Goal: Information Seeking & Learning: Compare options

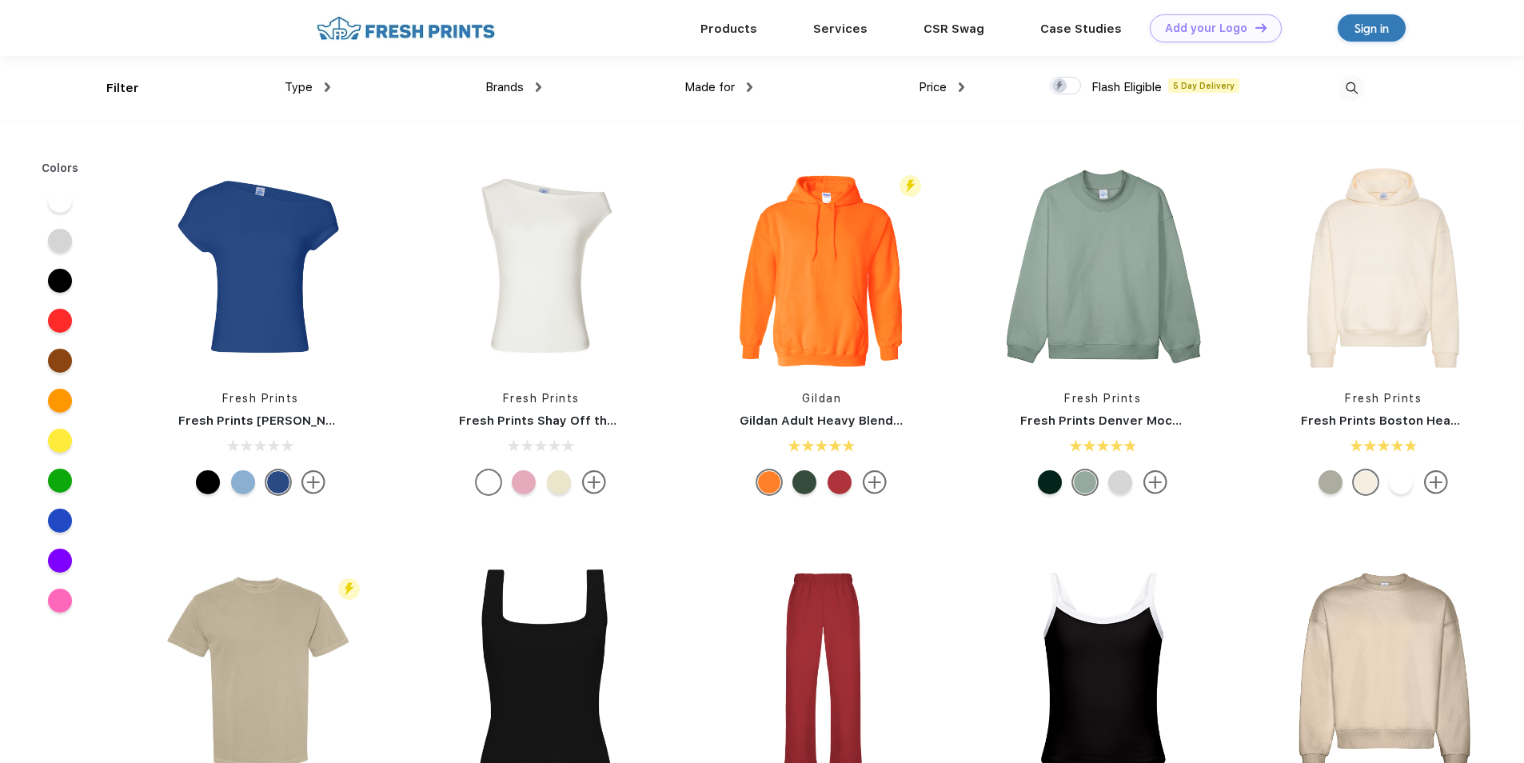
click at [540, 88] on img at bounding box center [539, 87] width 6 height 10
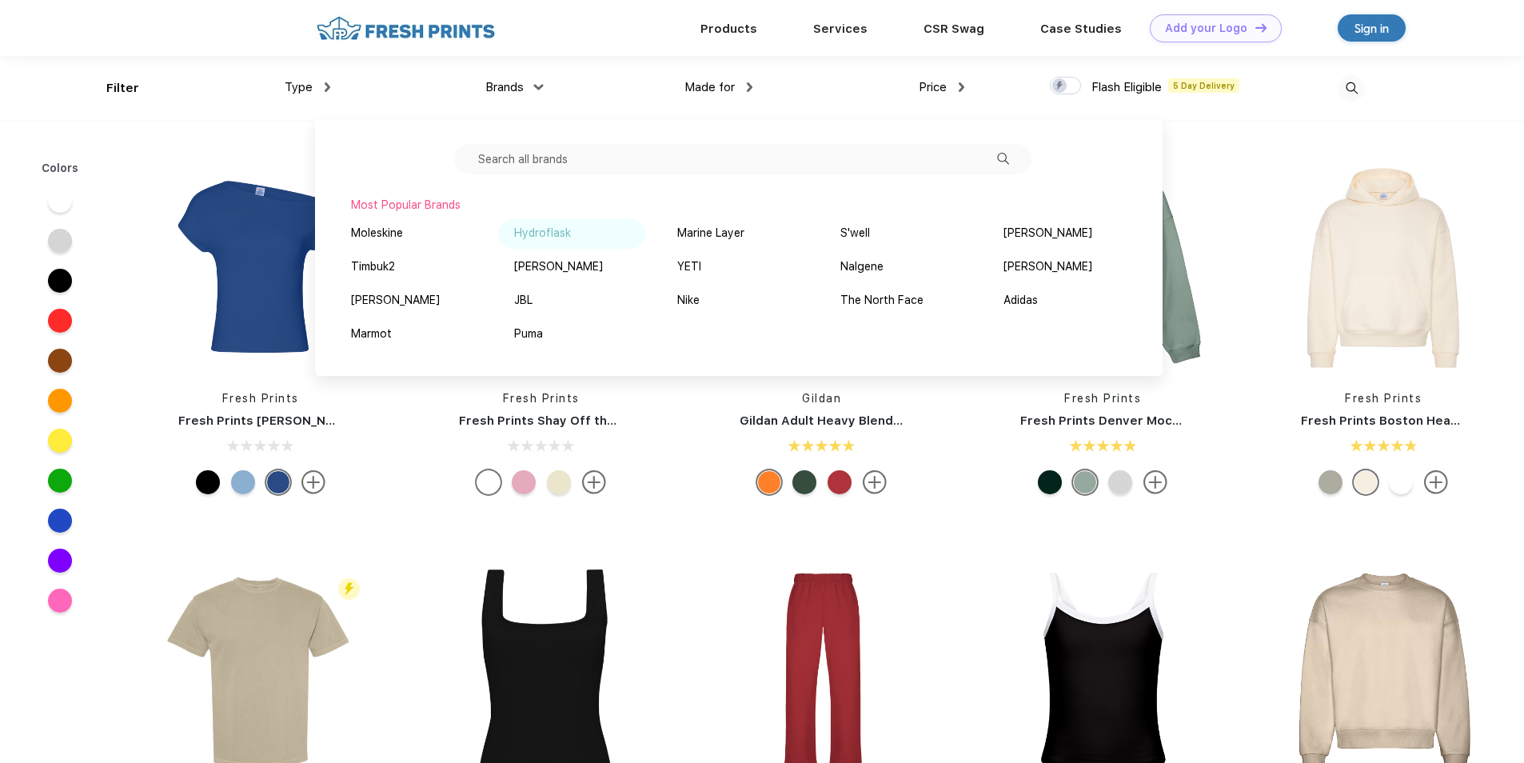
click at [533, 234] on div "Hydroflask" at bounding box center [542, 233] width 57 height 17
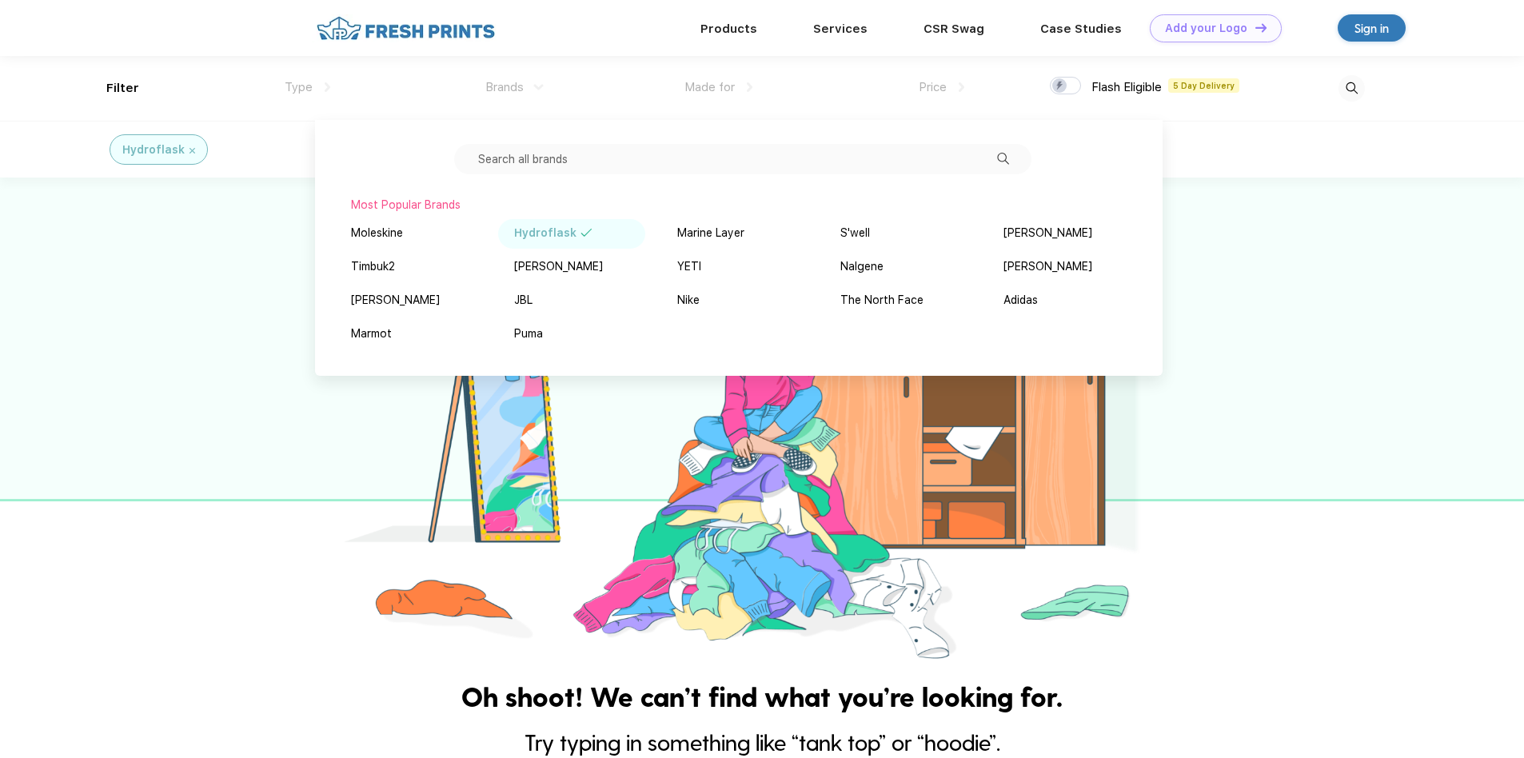
click at [592, 229] on div "Hydroflask" at bounding box center [571, 234] width 147 height 30
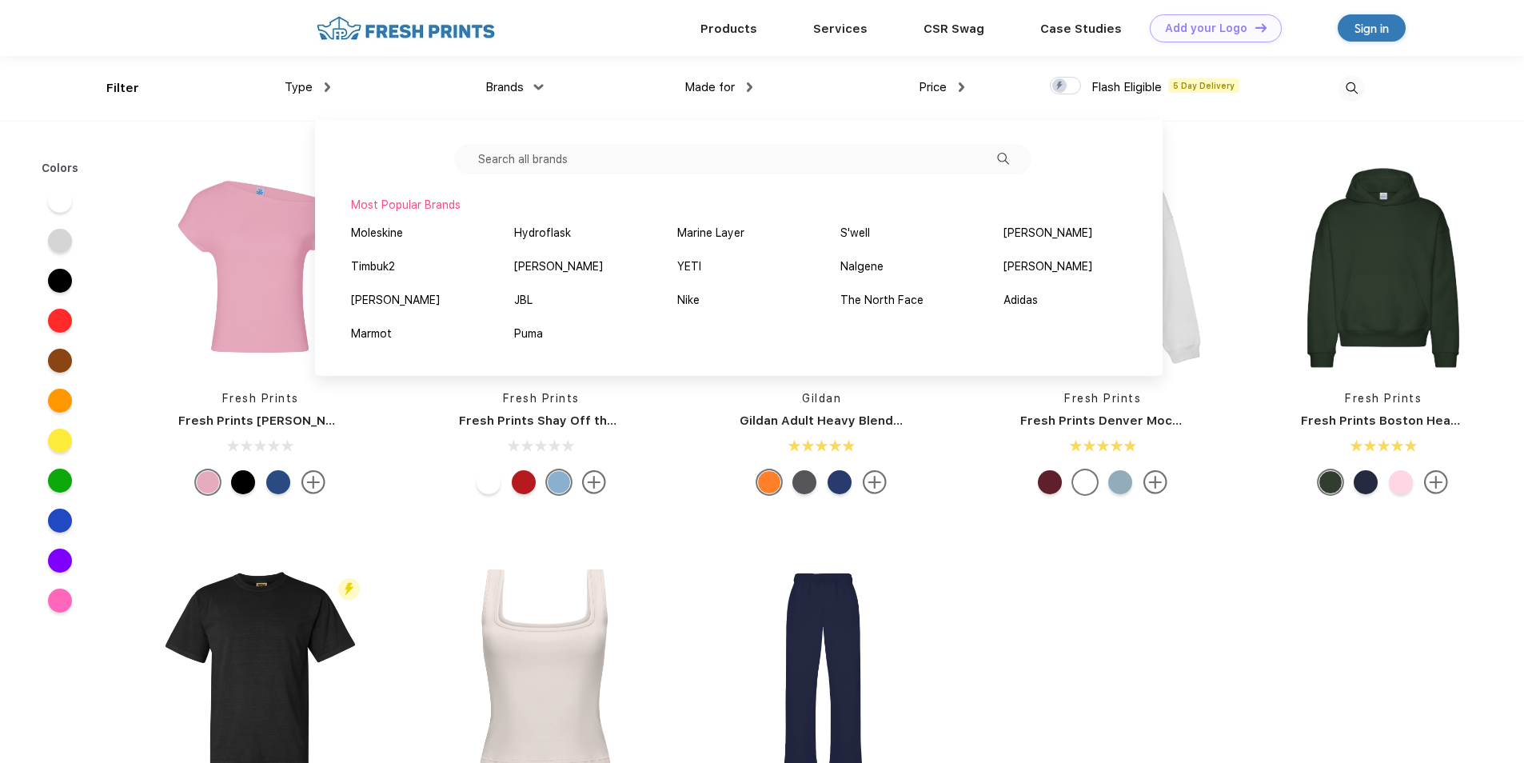
click at [741, 94] on div "Made for" at bounding box center [718, 87] width 68 height 18
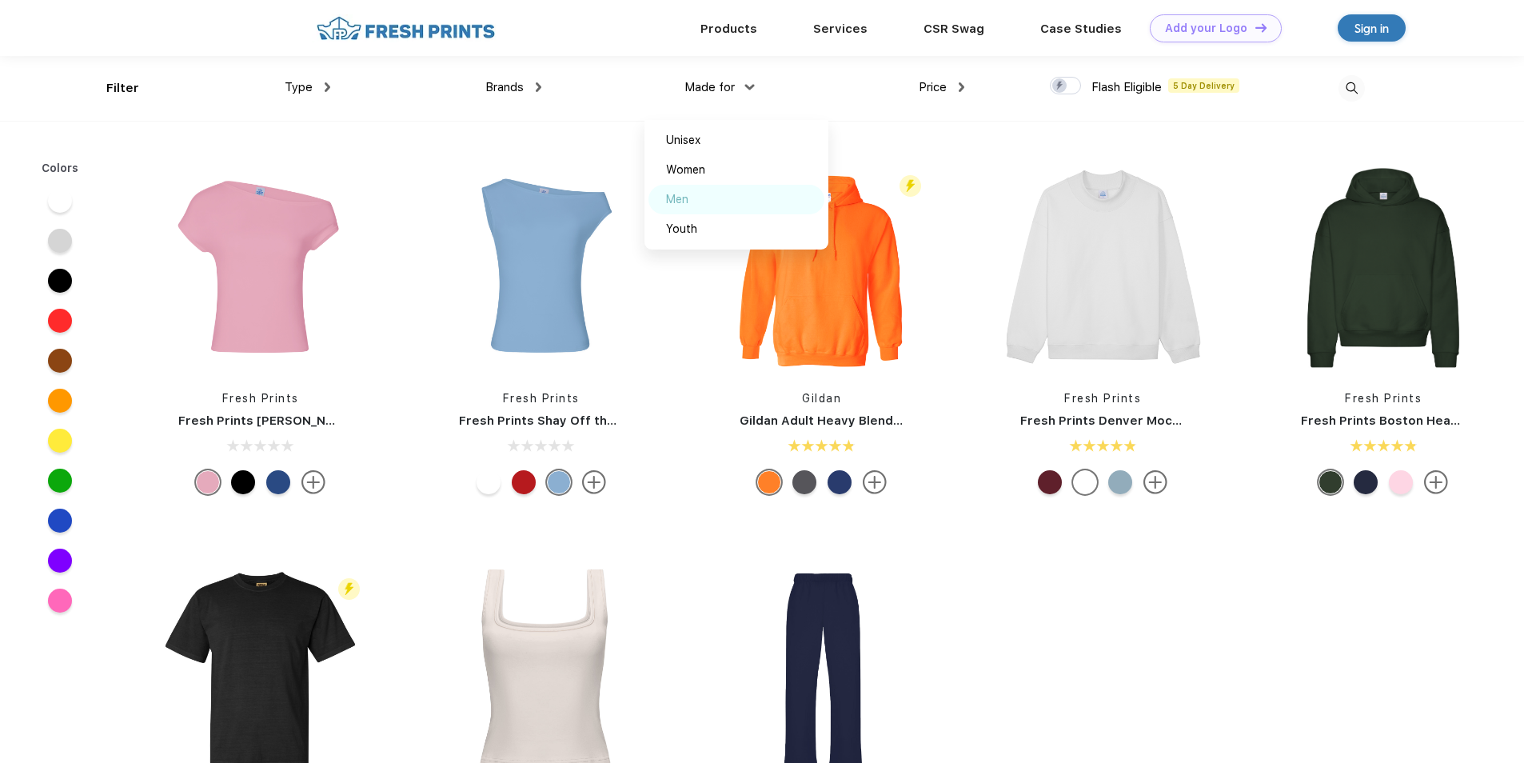
click at [690, 197] on div "Men" at bounding box center [736, 200] width 176 height 30
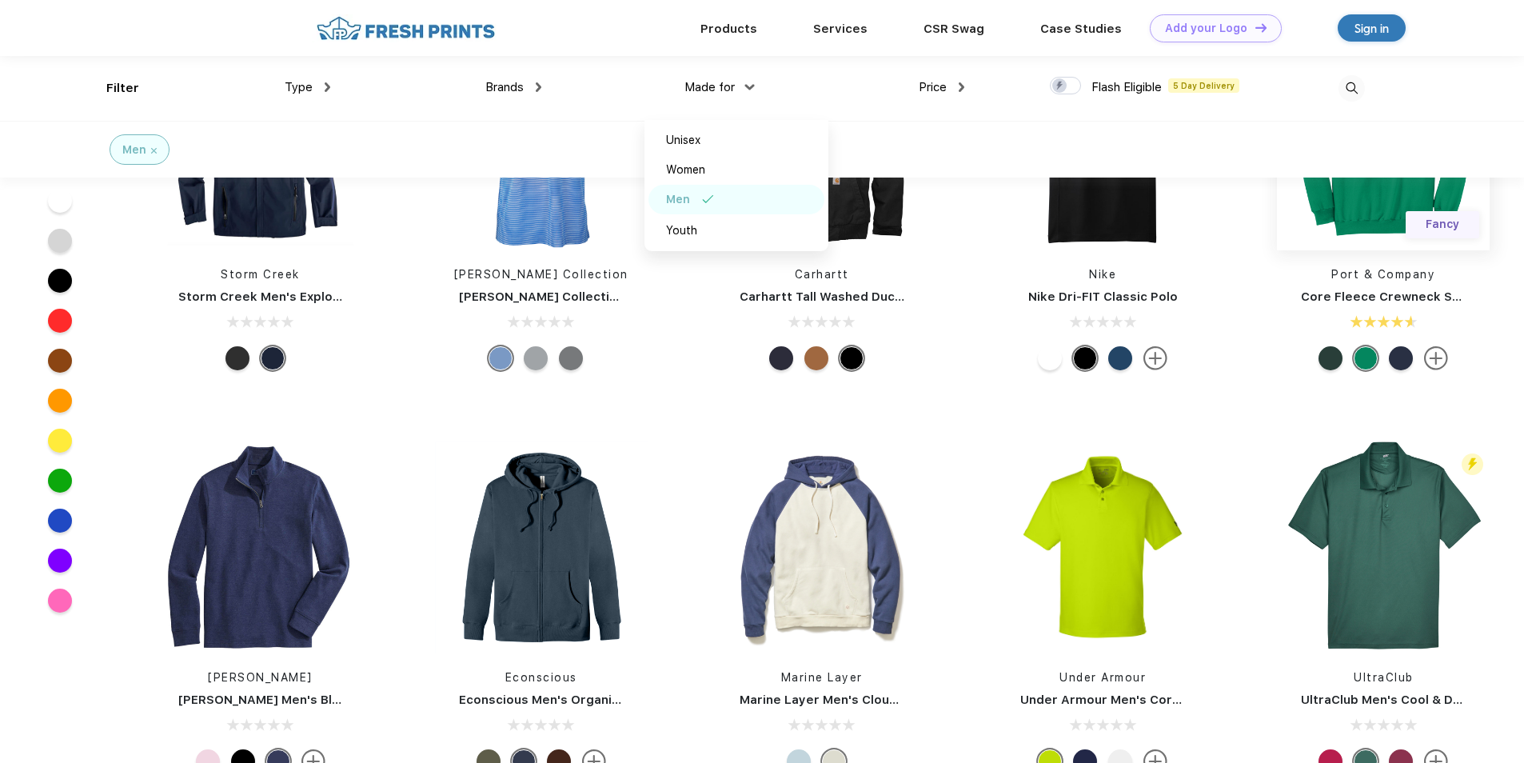
scroll to position [400, 0]
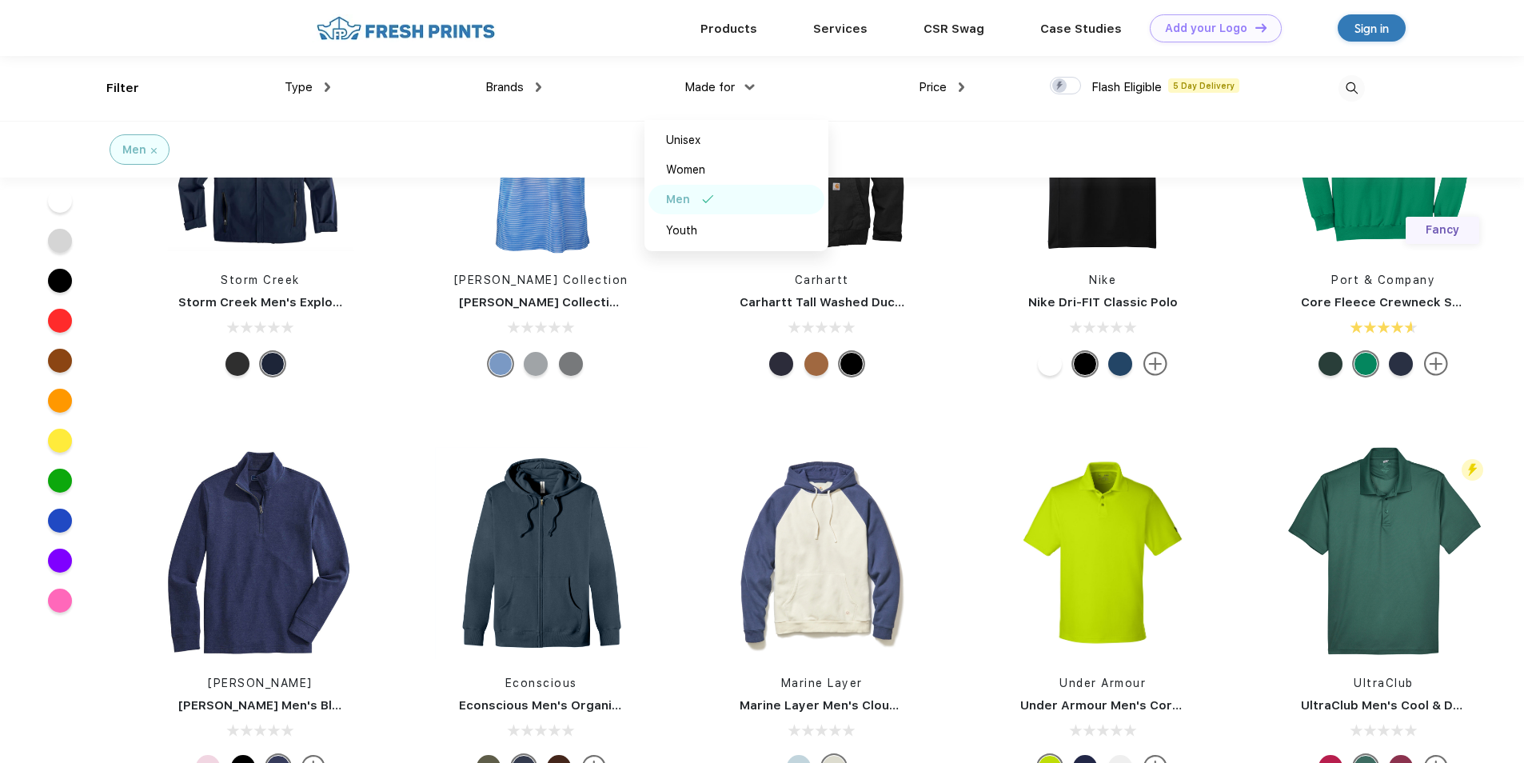
click at [536, 361] on div at bounding box center [536, 364] width 24 height 24
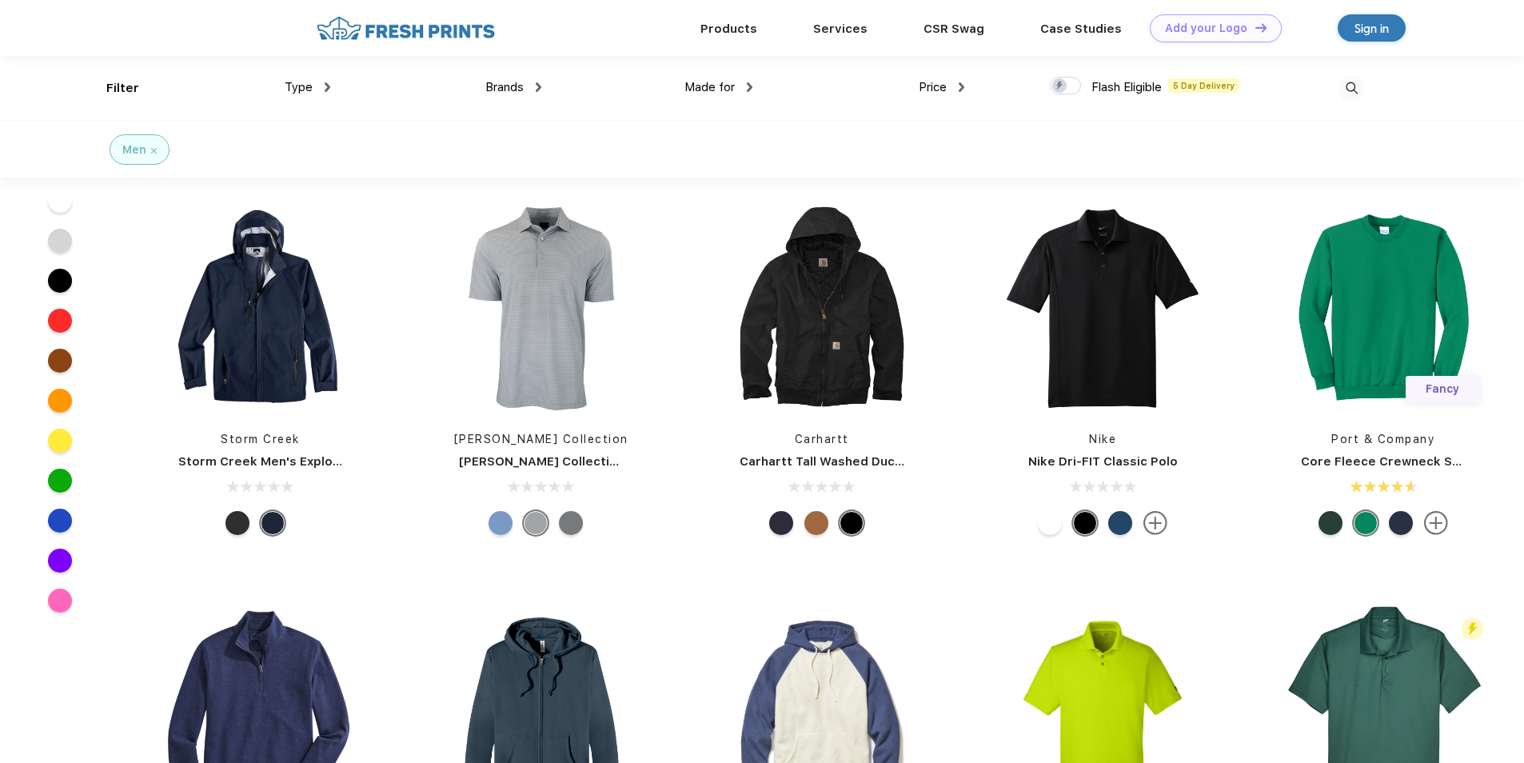
scroll to position [240, 0]
click at [572, 518] on div at bounding box center [571, 524] width 24 height 24
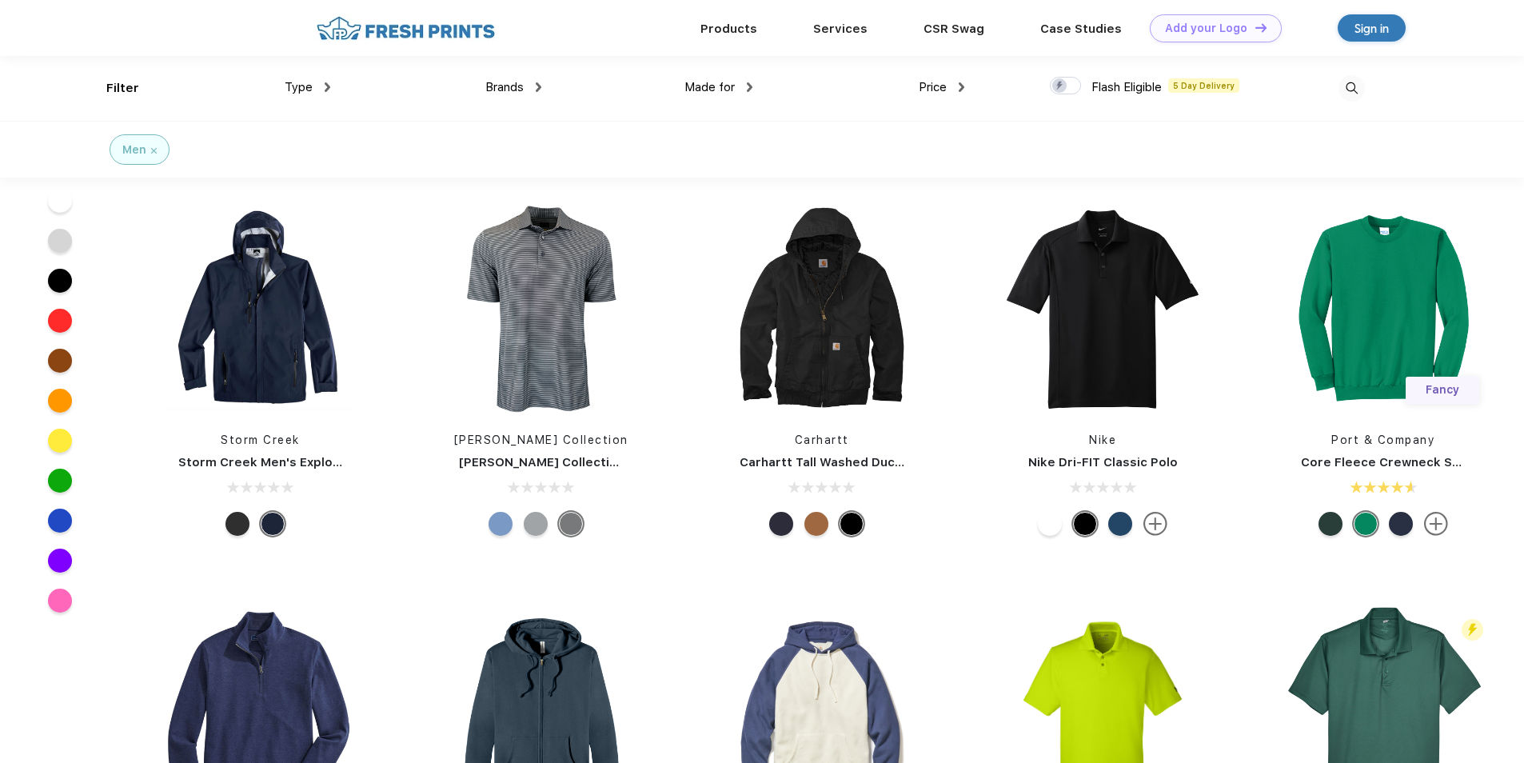
click at [541, 520] on div at bounding box center [536, 524] width 24 height 24
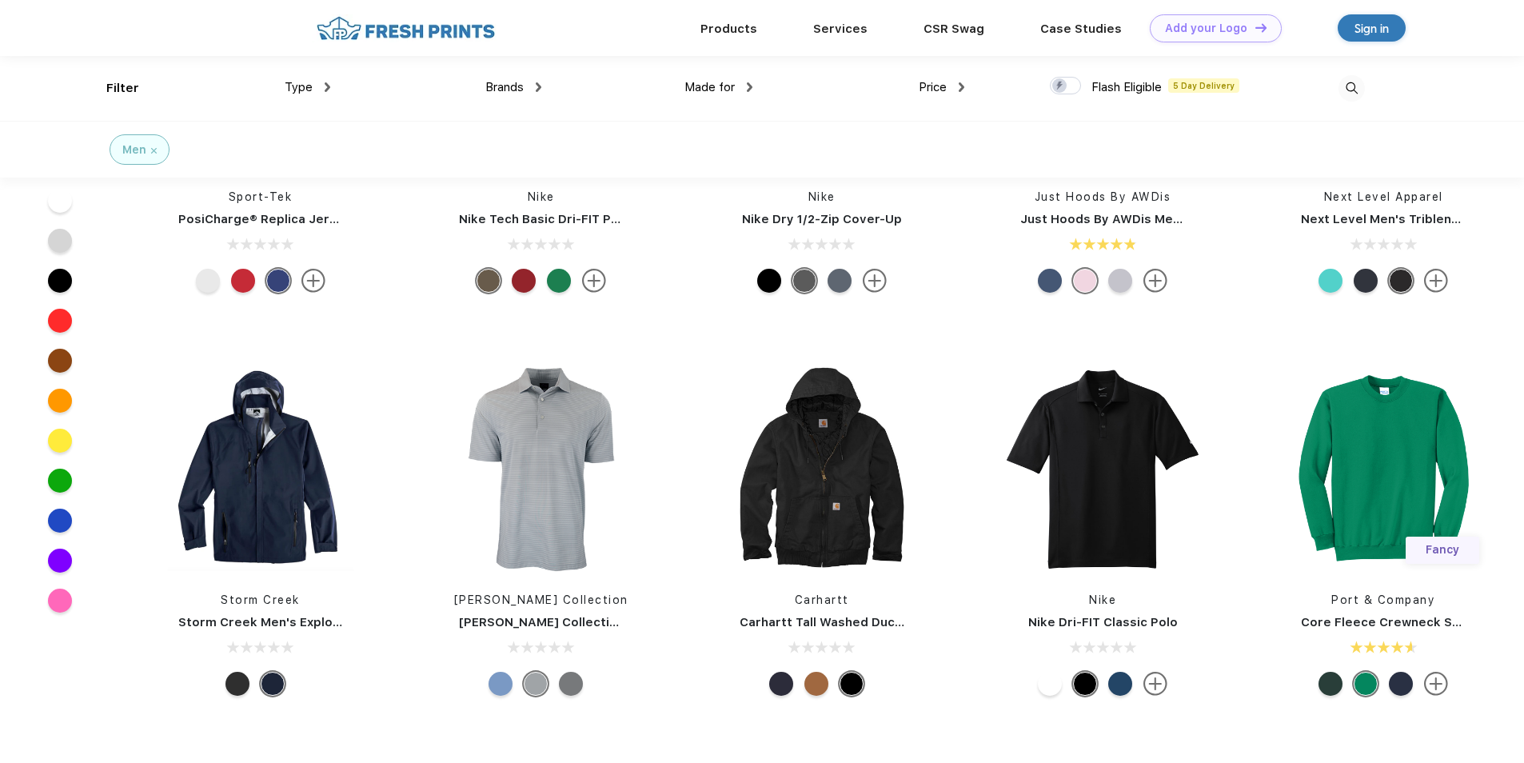
scroll to position [0, 0]
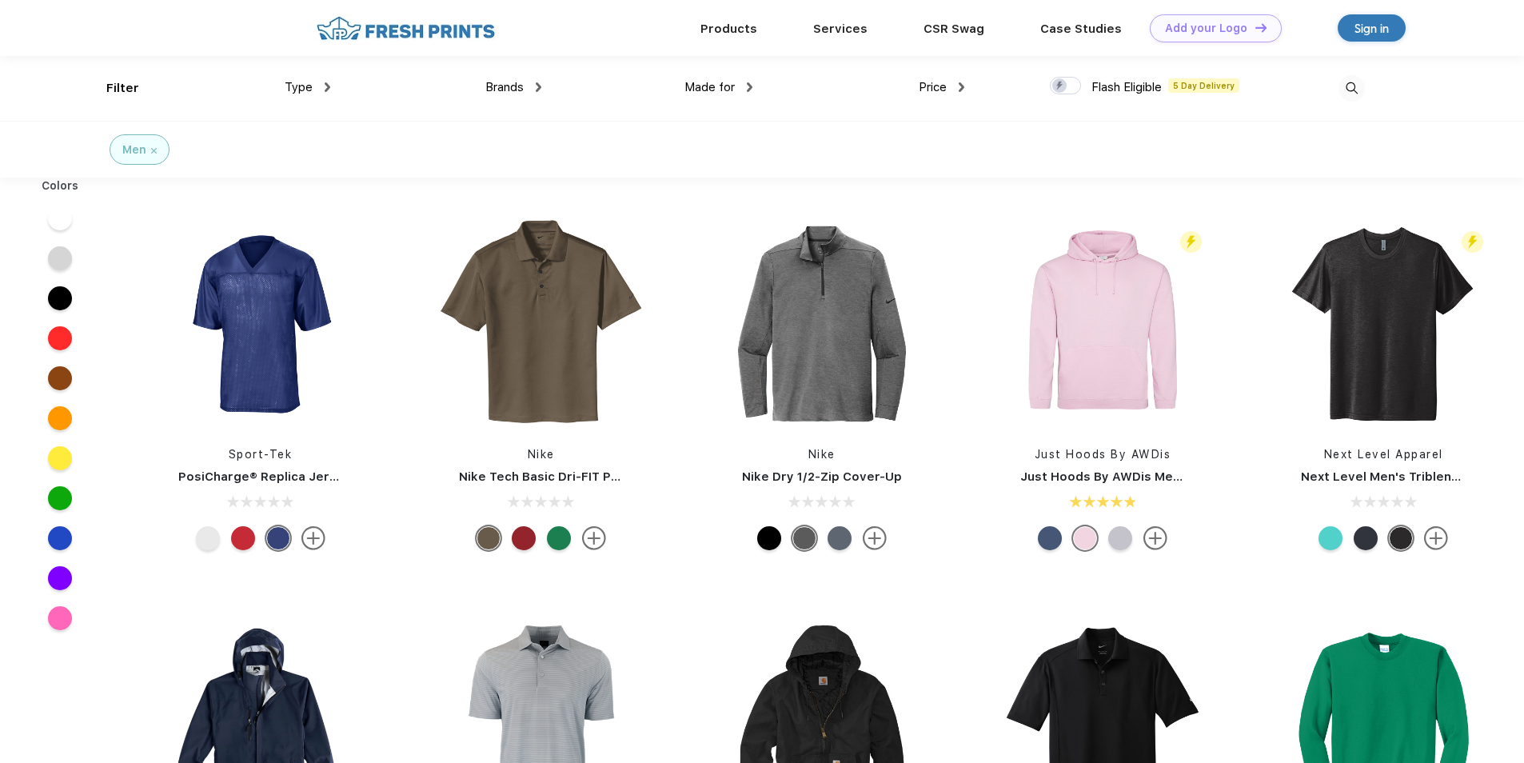
drag, startPoint x: 598, startPoint y: 493, endPoint x: 564, endPoint y: 480, distance: 37.0
drag, startPoint x: 564, startPoint y: 480, endPoint x: 724, endPoint y: 30, distance: 477.9
click at [724, 30] on link "Products" at bounding box center [728, 28] width 57 height 14
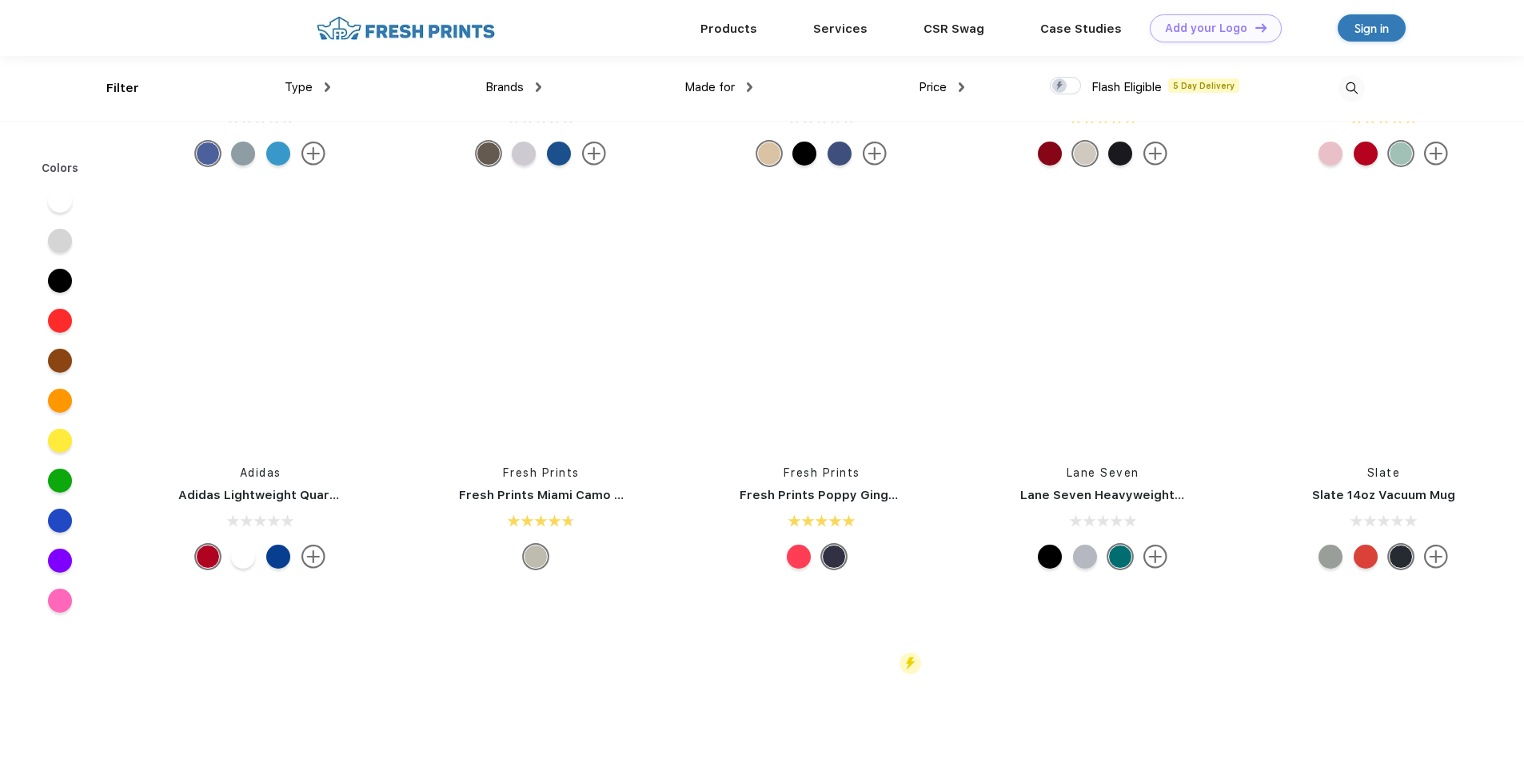
scroll to position [7036, 0]
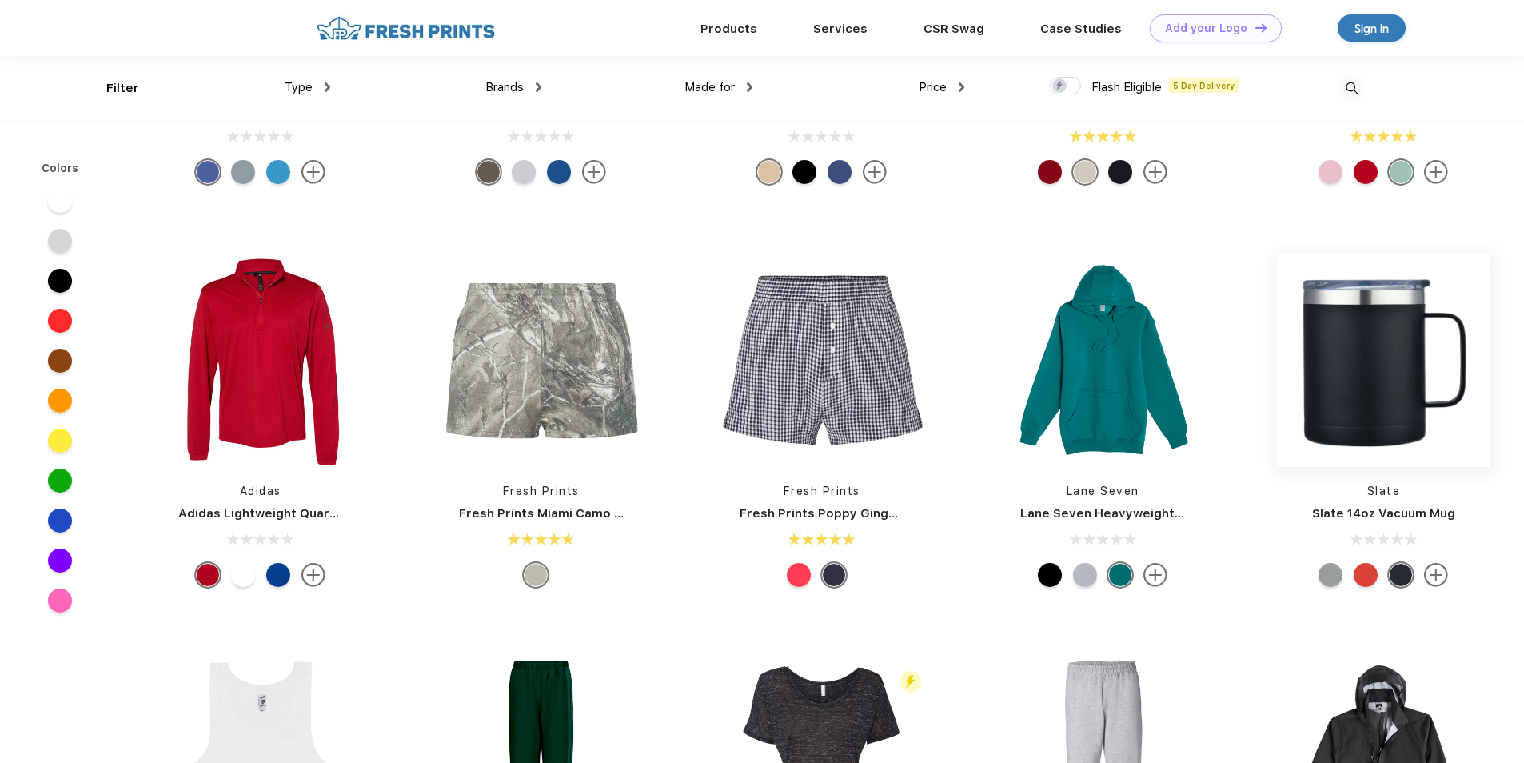
click at [1328, 373] on img at bounding box center [1383, 360] width 213 height 213
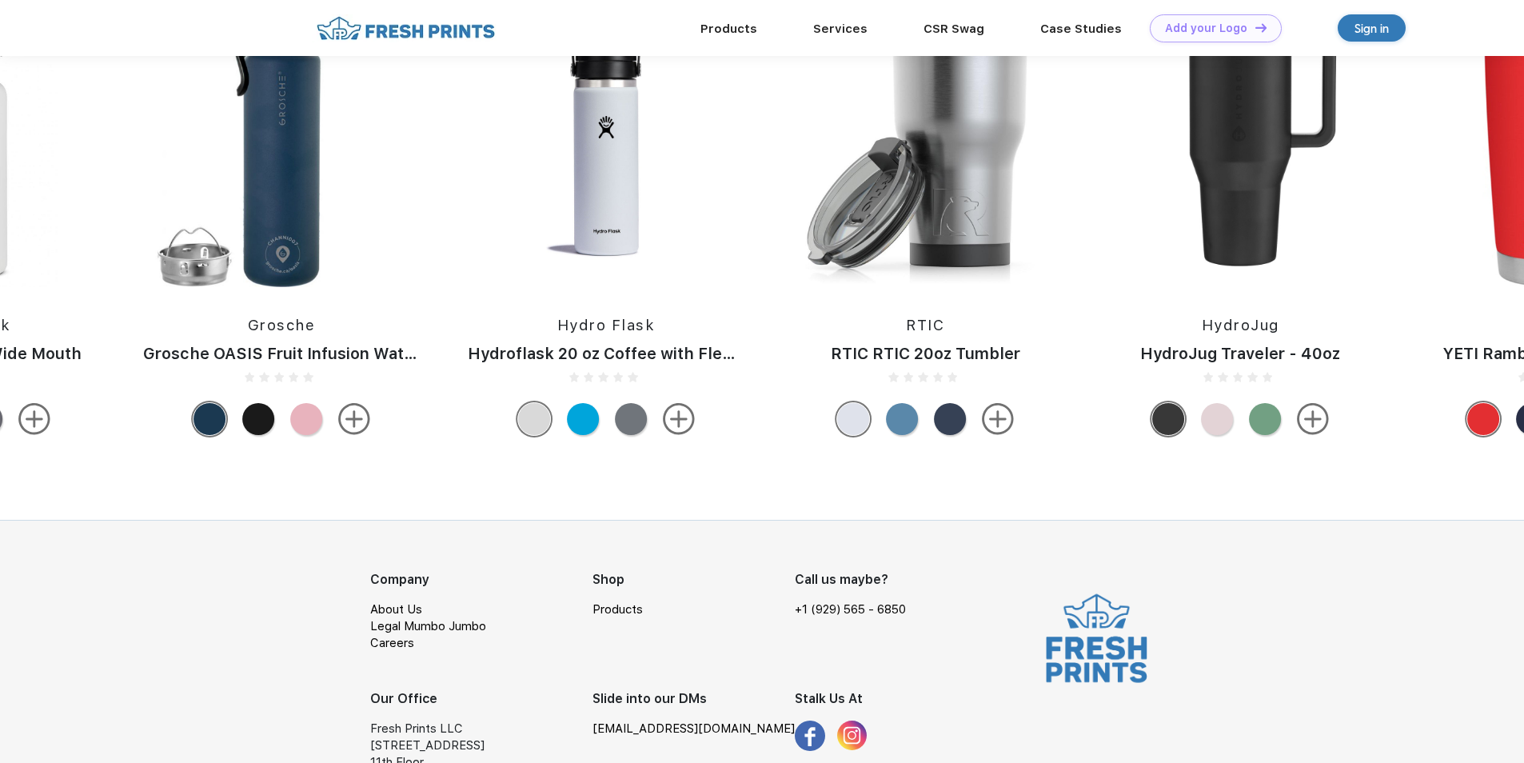
scroll to position [1022, 0]
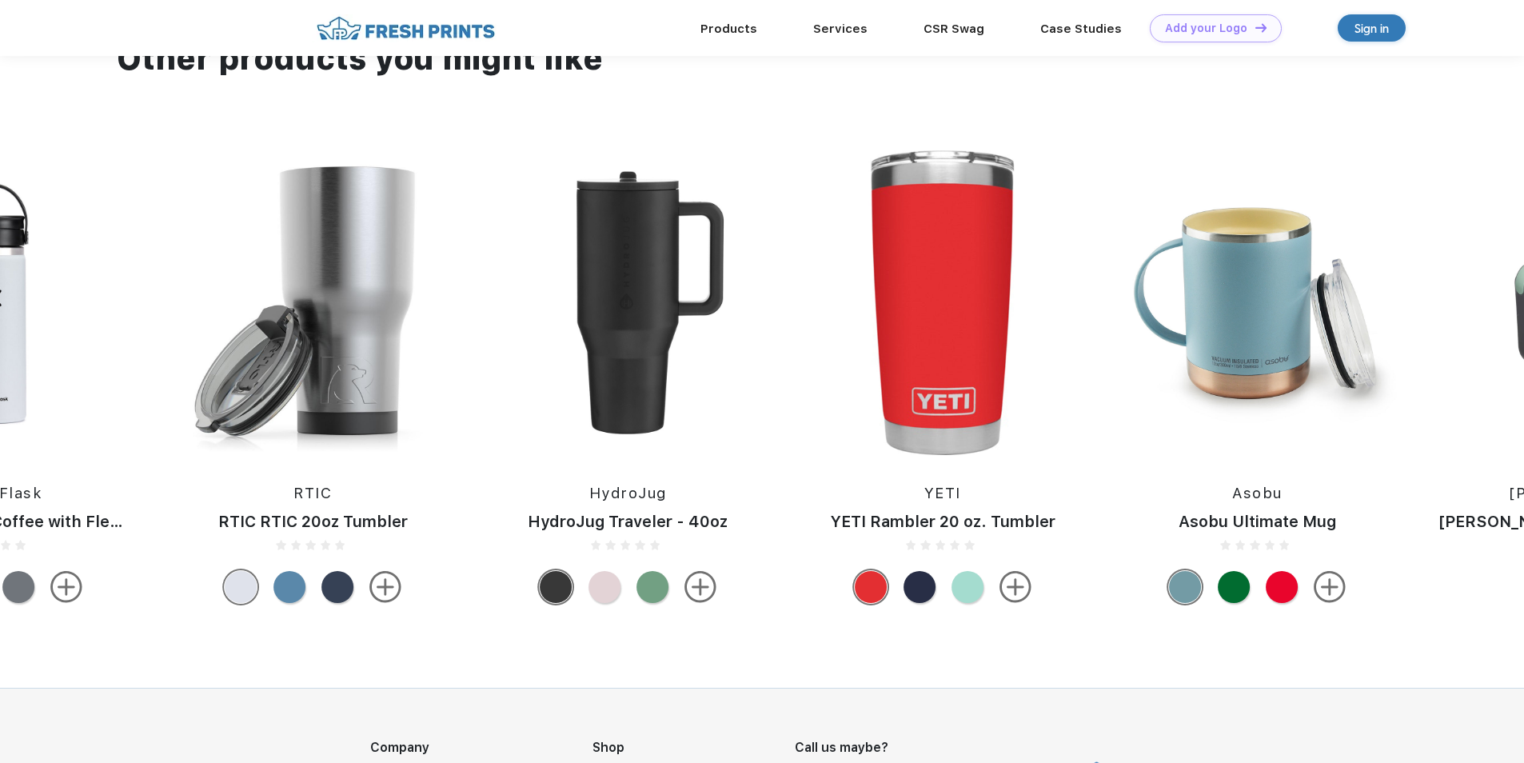
drag, startPoint x: 1421, startPoint y: 451, endPoint x: 196, endPoint y: 306, distance: 1233.4
click at [196, 306] on div "[PERSON_NAME] IceFlow Flip Straw 30oz Tumbler [PERSON_NAME] Active 64 oz Stainl…" at bounding box center [1365, 380] width 7121 height 461
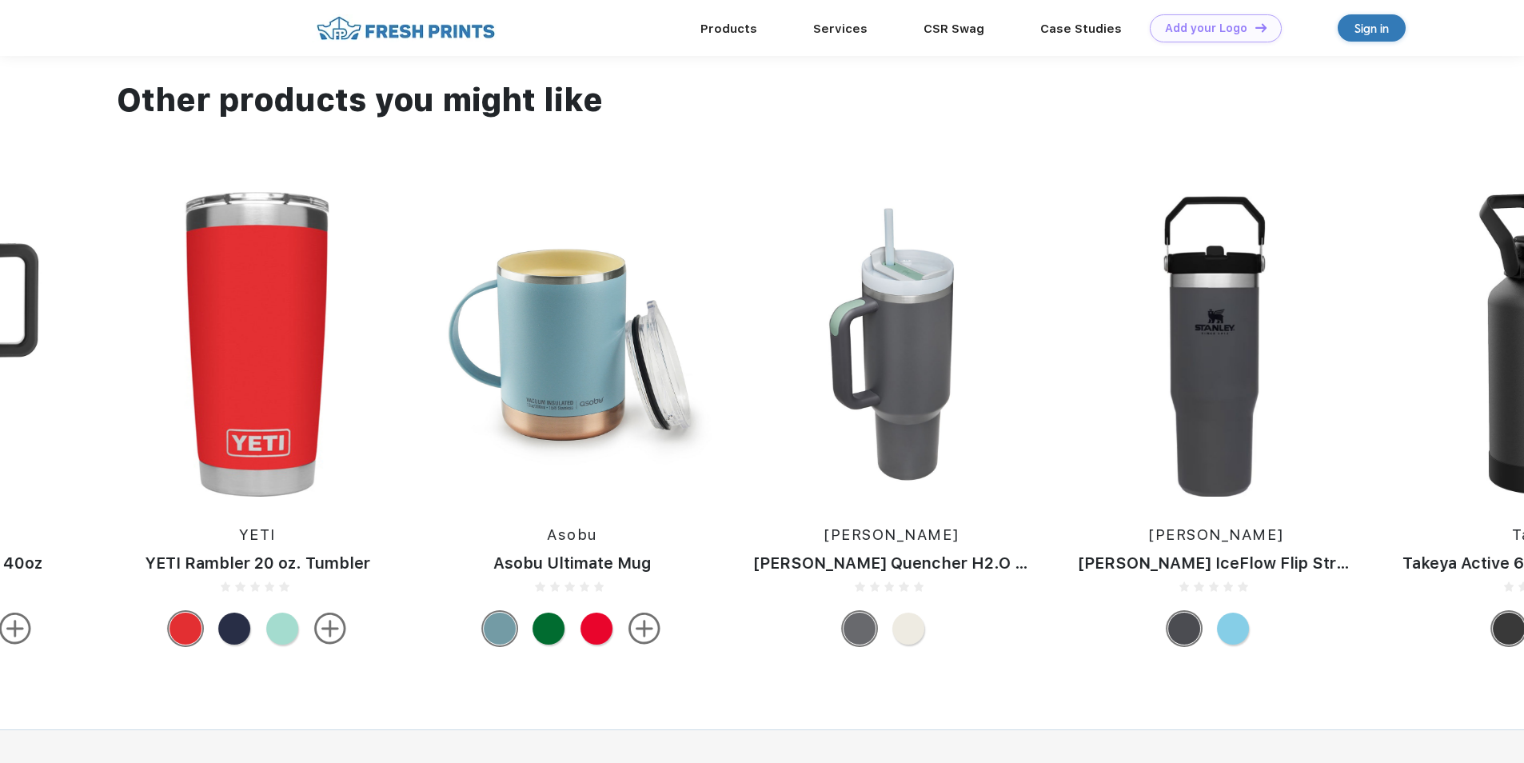
scroll to position [942, 0]
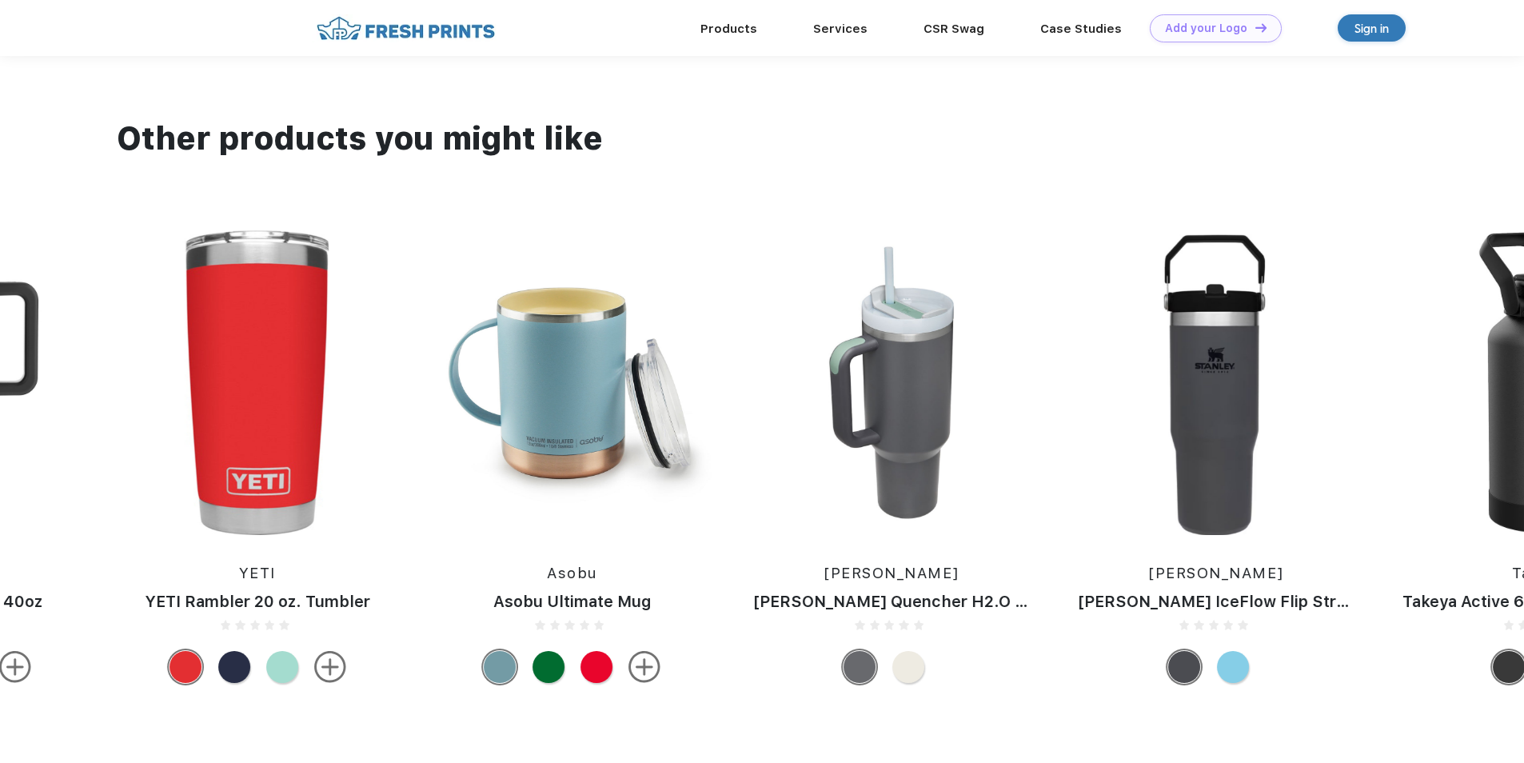
click at [586, 448] on img at bounding box center [572, 382] width 299 height 305
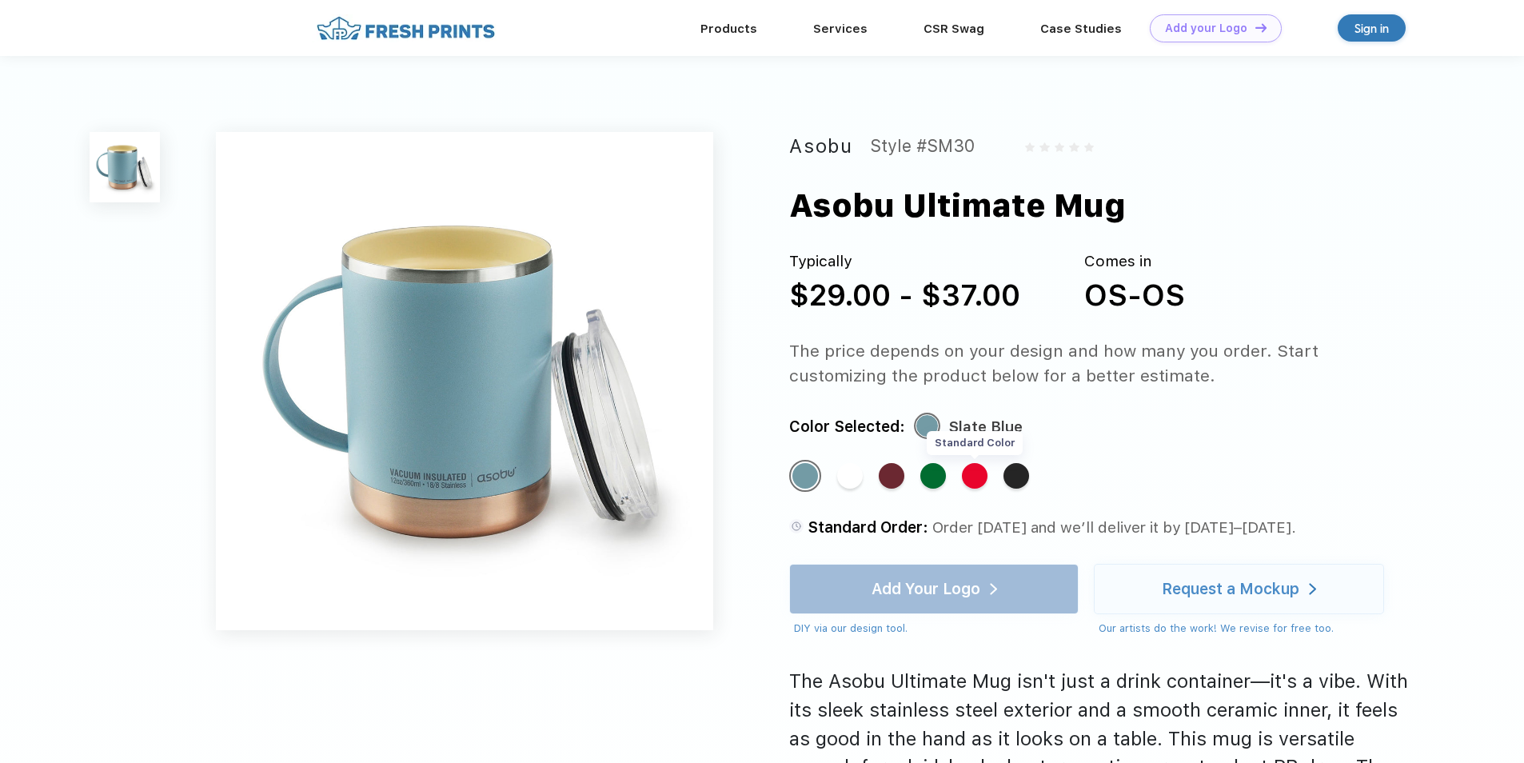
click at [983, 478] on div "Standard Color" at bounding box center [975, 476] width 26 height 26
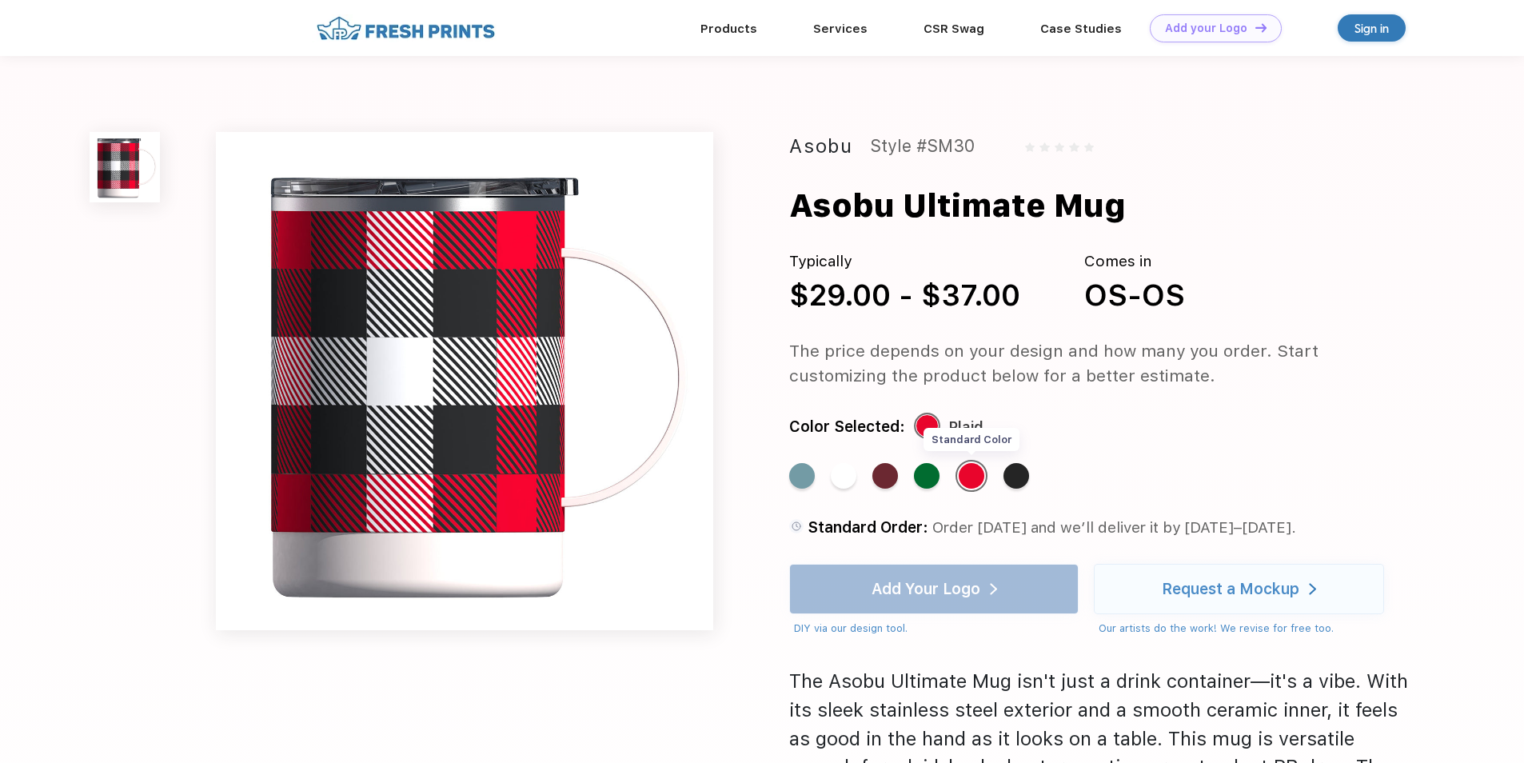
click at [973, 478] on div "Standard Color" at bounding box center [972, 476] width 26 height 26
click at [882, 473] on div "Standard Color" at bounding box center [885, 476] width 26 height 26
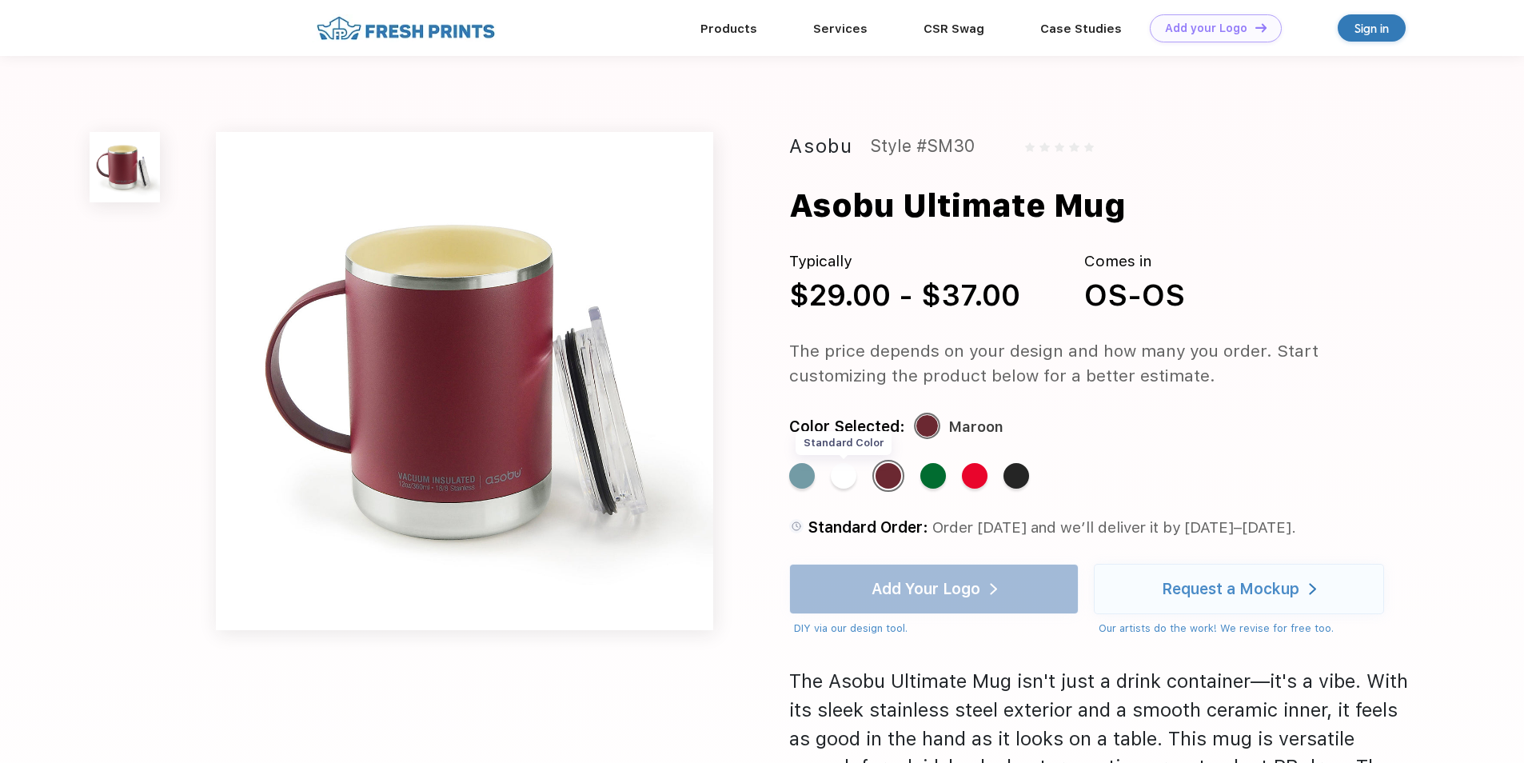
click at [843, 481] on div "Standard Color" at bounding box center [844, 476] width 26 height 26
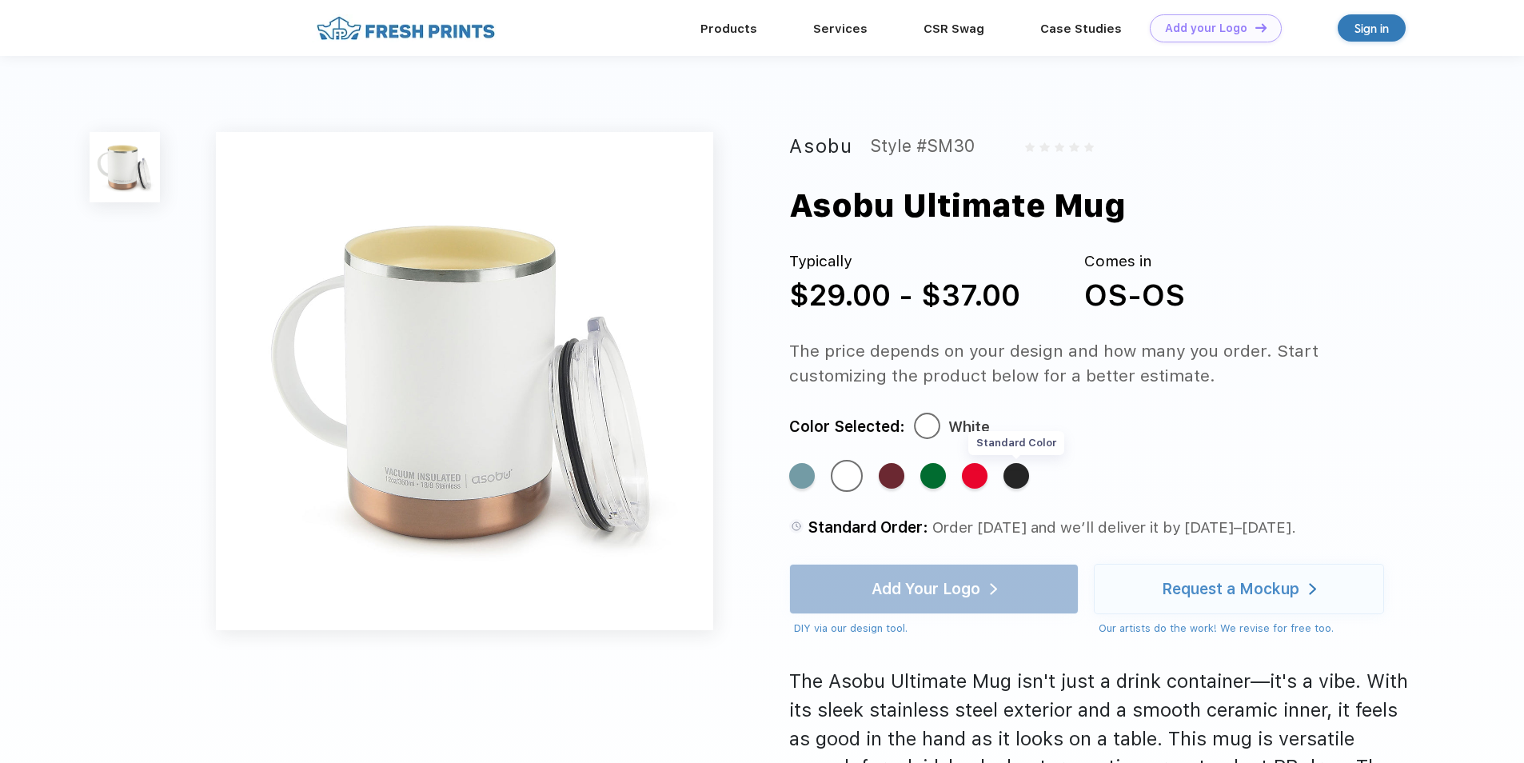
click at [1017, 477] on div "Standard Color" at bounding box center [1016, 476] width 26 height 26
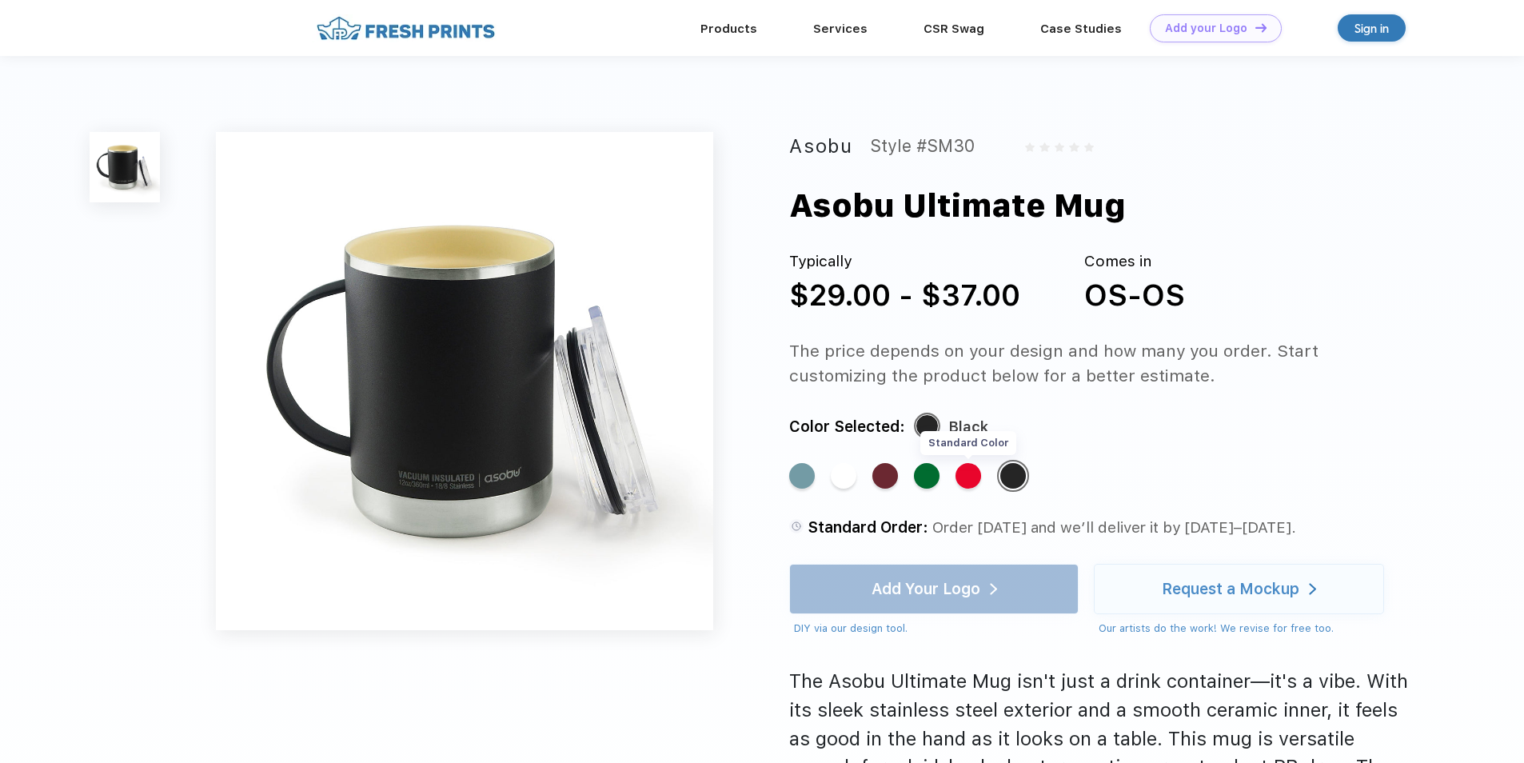
click at [970, 480] on div "Standard Color" at bounding box center [968, 476] width 26 height 26
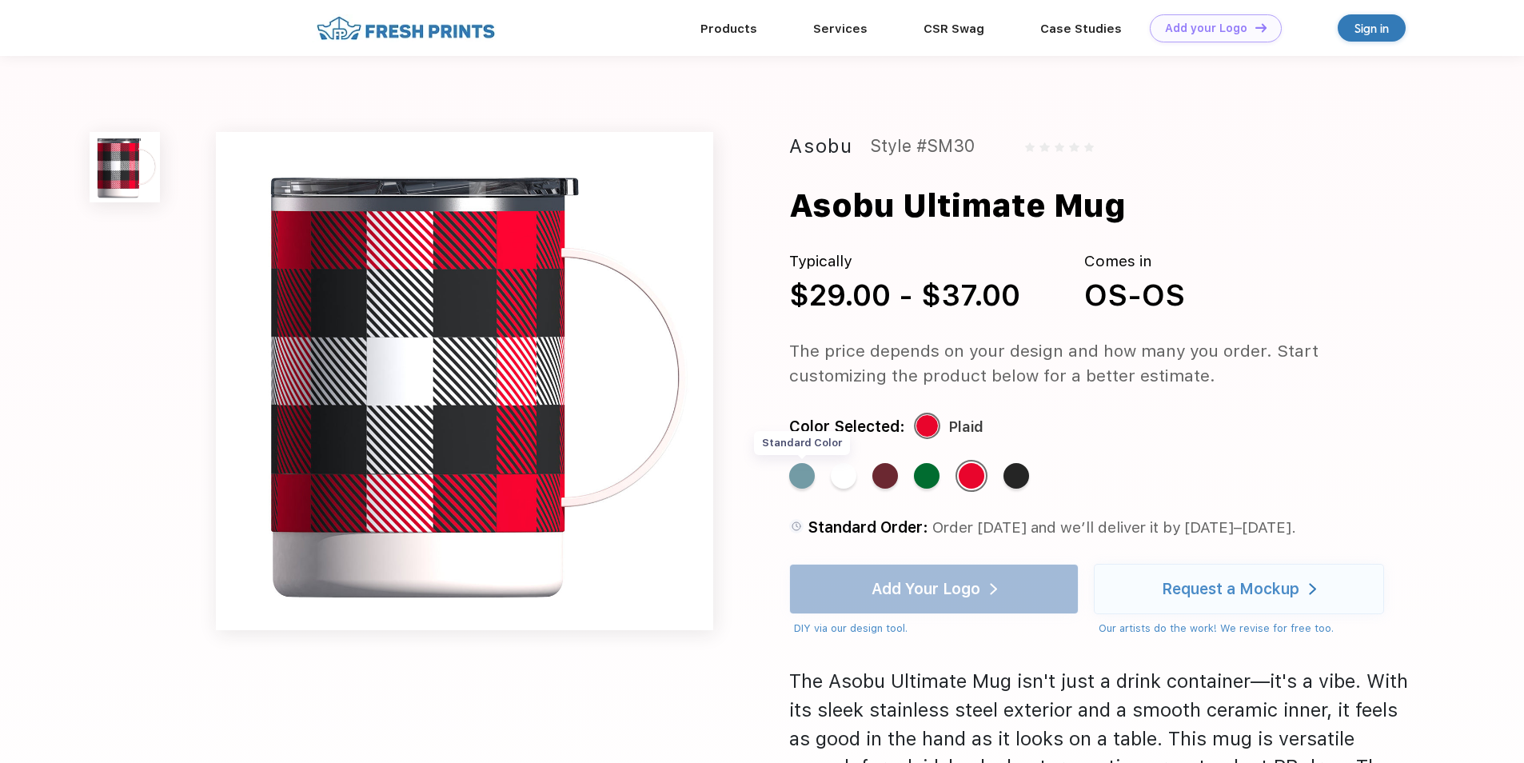
click at [804, 475] on div "Standard Color" at bounding box center [802, 476] width 26 height 26
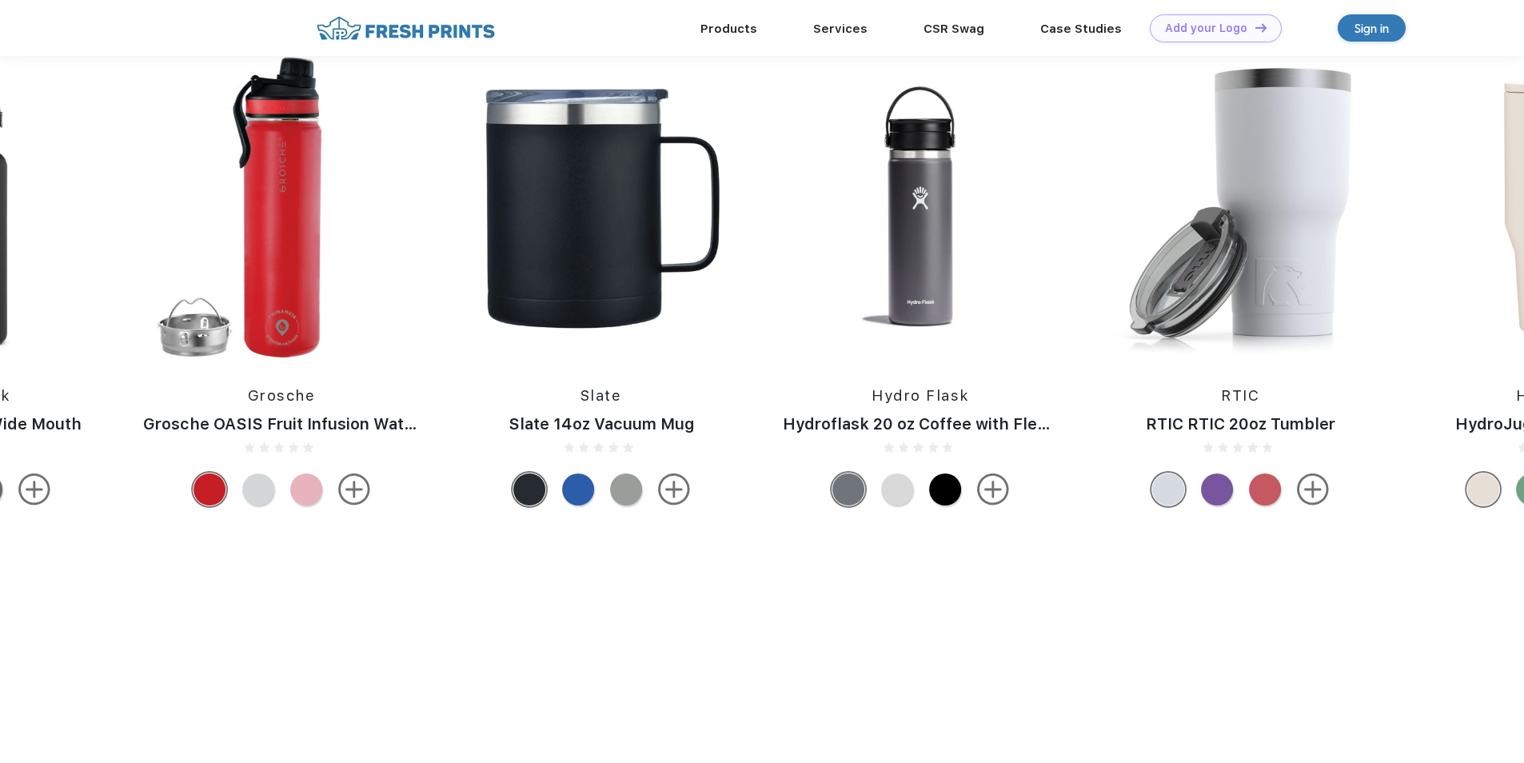
scroll to position [1039, 0]
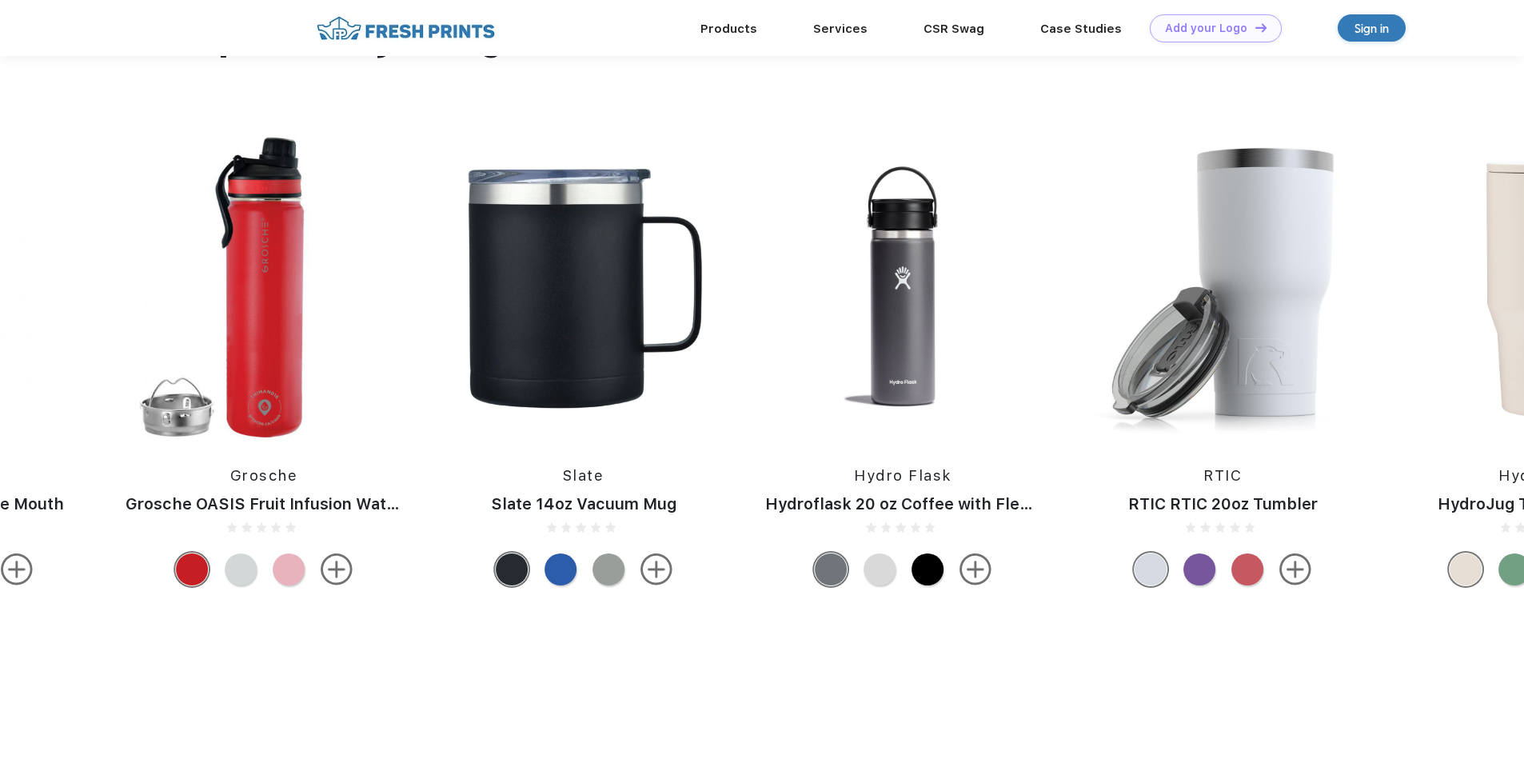
drag, startPoint x: 1324, startPoint y: 281, endPoint x: 1307, endPoint y: 293, distance: 20.6
click at [1317, 293] on img at bounding box center [1222, 285] width 299 height 305
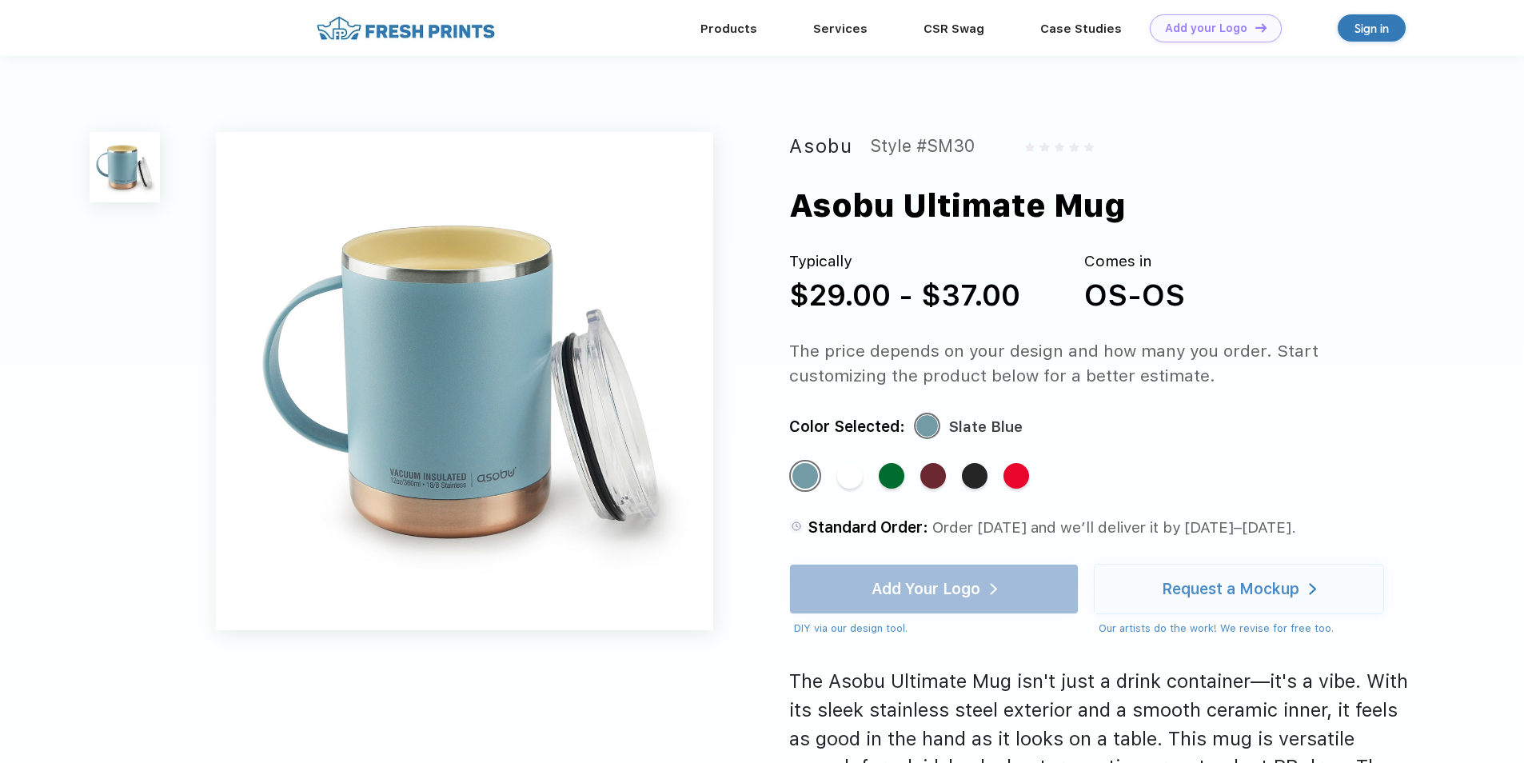
click at [506, 398] on img at bounding box center [464, 380] width 497 height 497
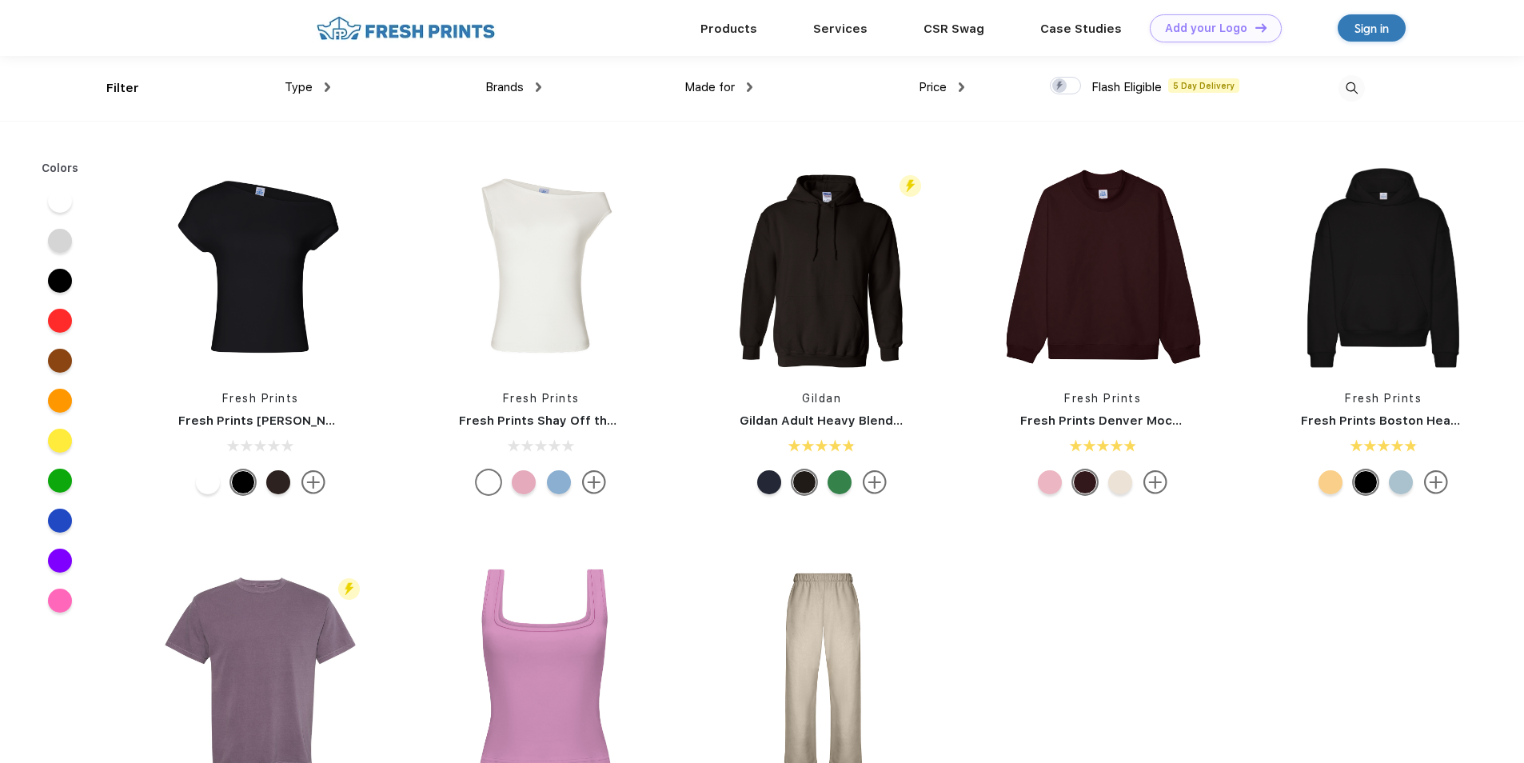
scroll to position [1, 0]
click at [740, 25] on link "Products" at bounding box center [728, 27] width 57 height 14
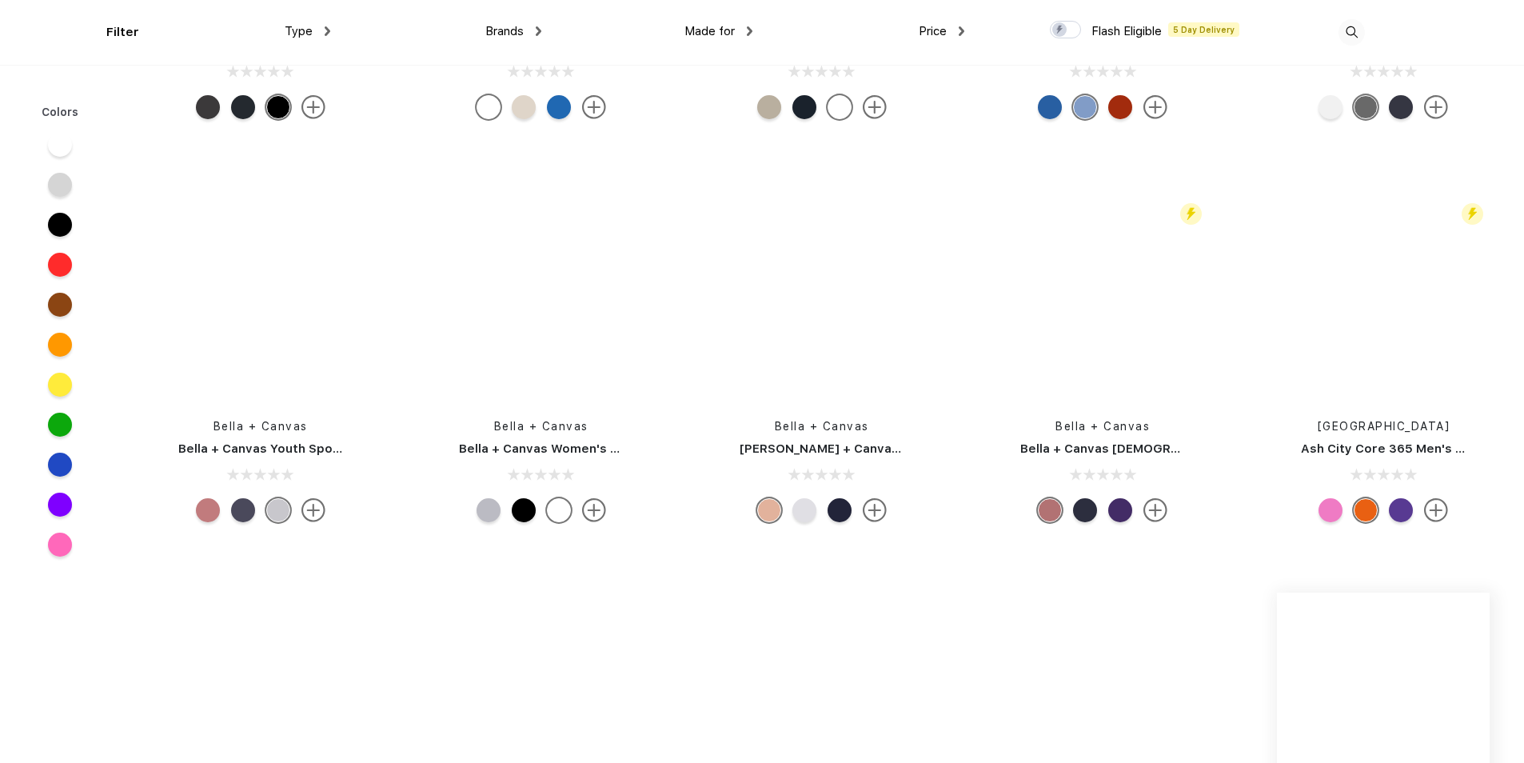
scroll to position [25374, 0]
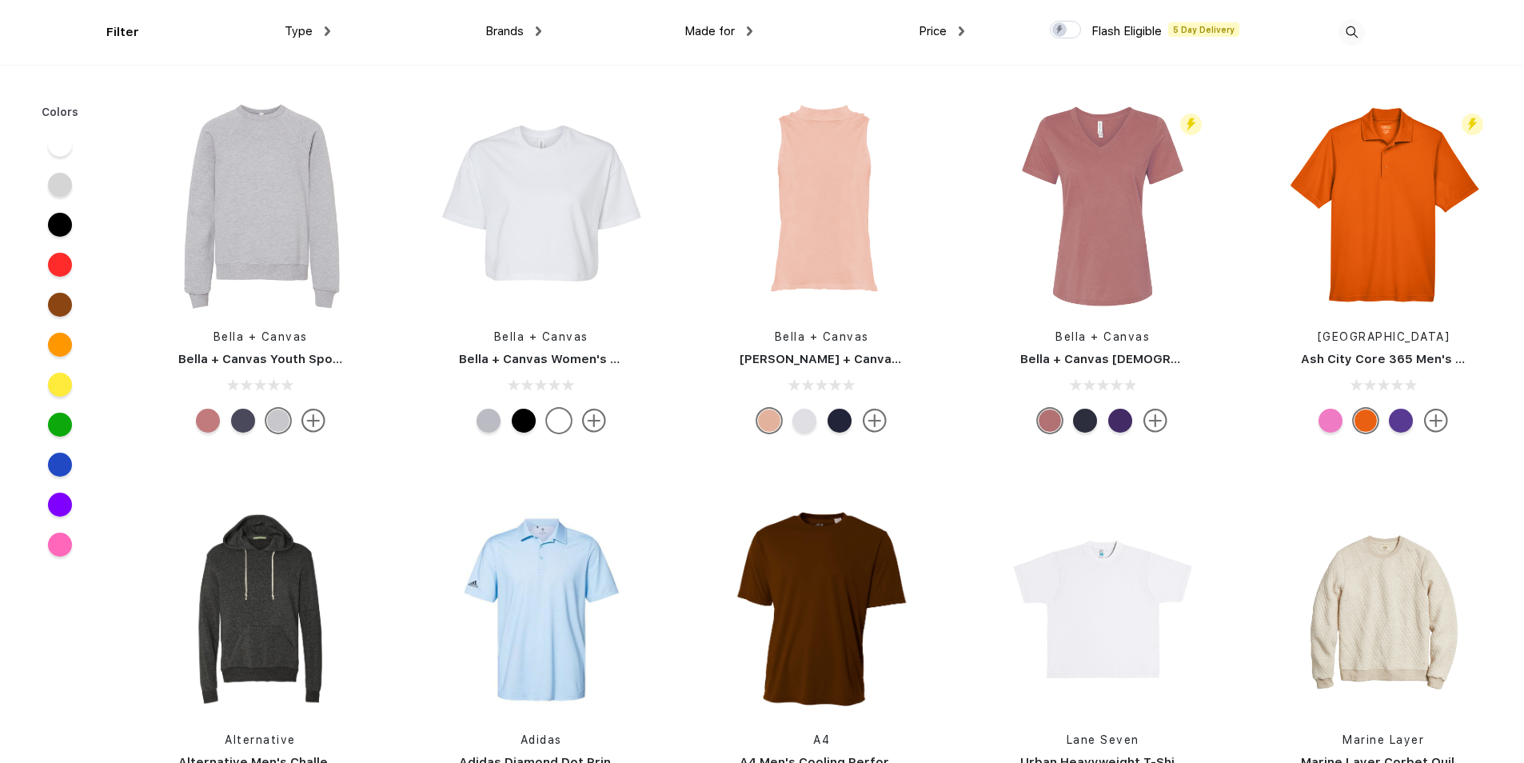
drag, startPoint x: 1523, startPoint y: 584, endPoint x: 1531, endPoint y: 661, distance: 78.0
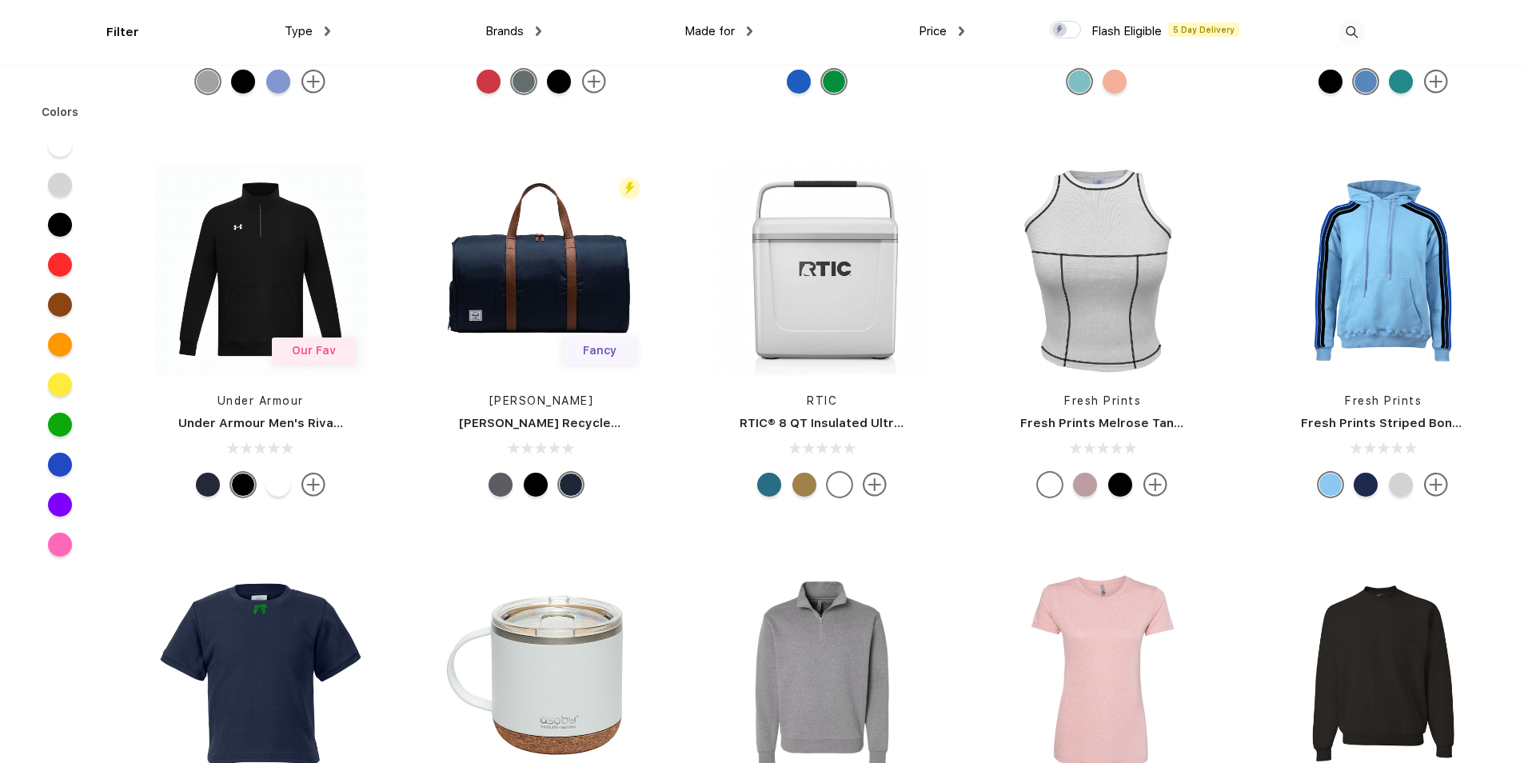
scroll to position [36666, 0]
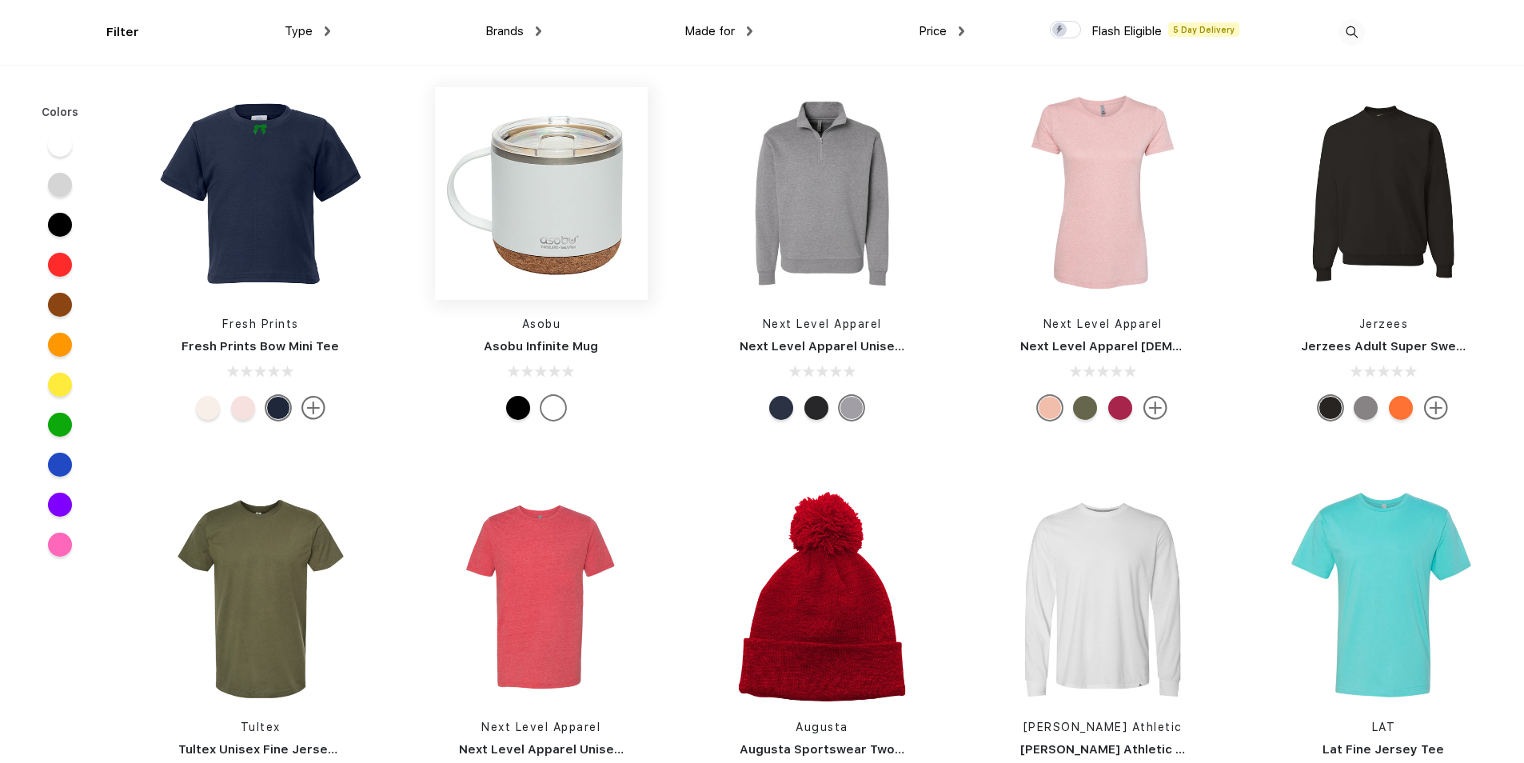
click at [559, 225] on img at bounding box center [541, 193] width 213 height 213
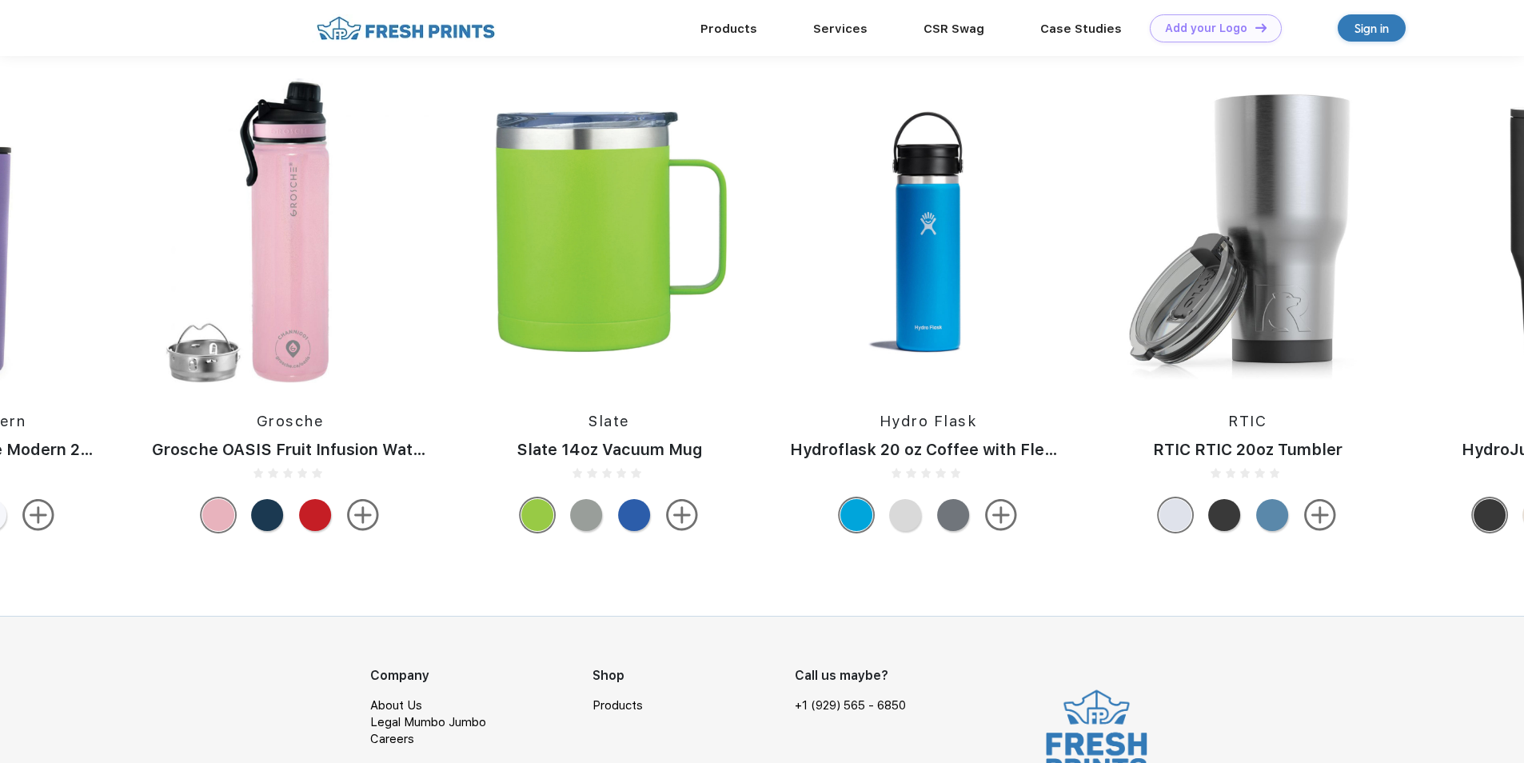
scroll to position [1119, 0]
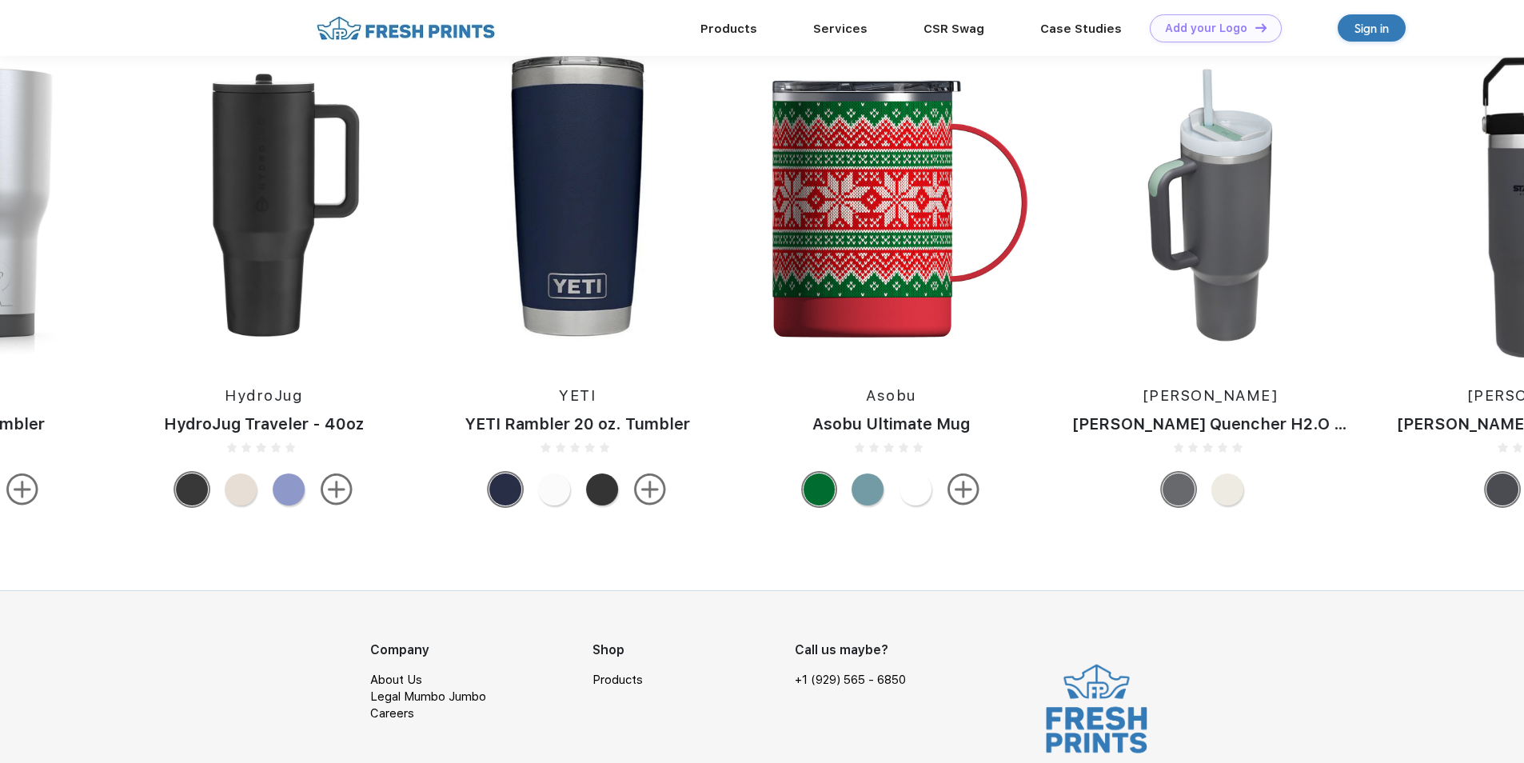
drag, startPoint x: 1298, startPoint y: 290, endPoint x: -3, endPoint y: 201, distance: 1304.7
click at [855, 227] on img at bounding box center [890, 205] width 297 height 305
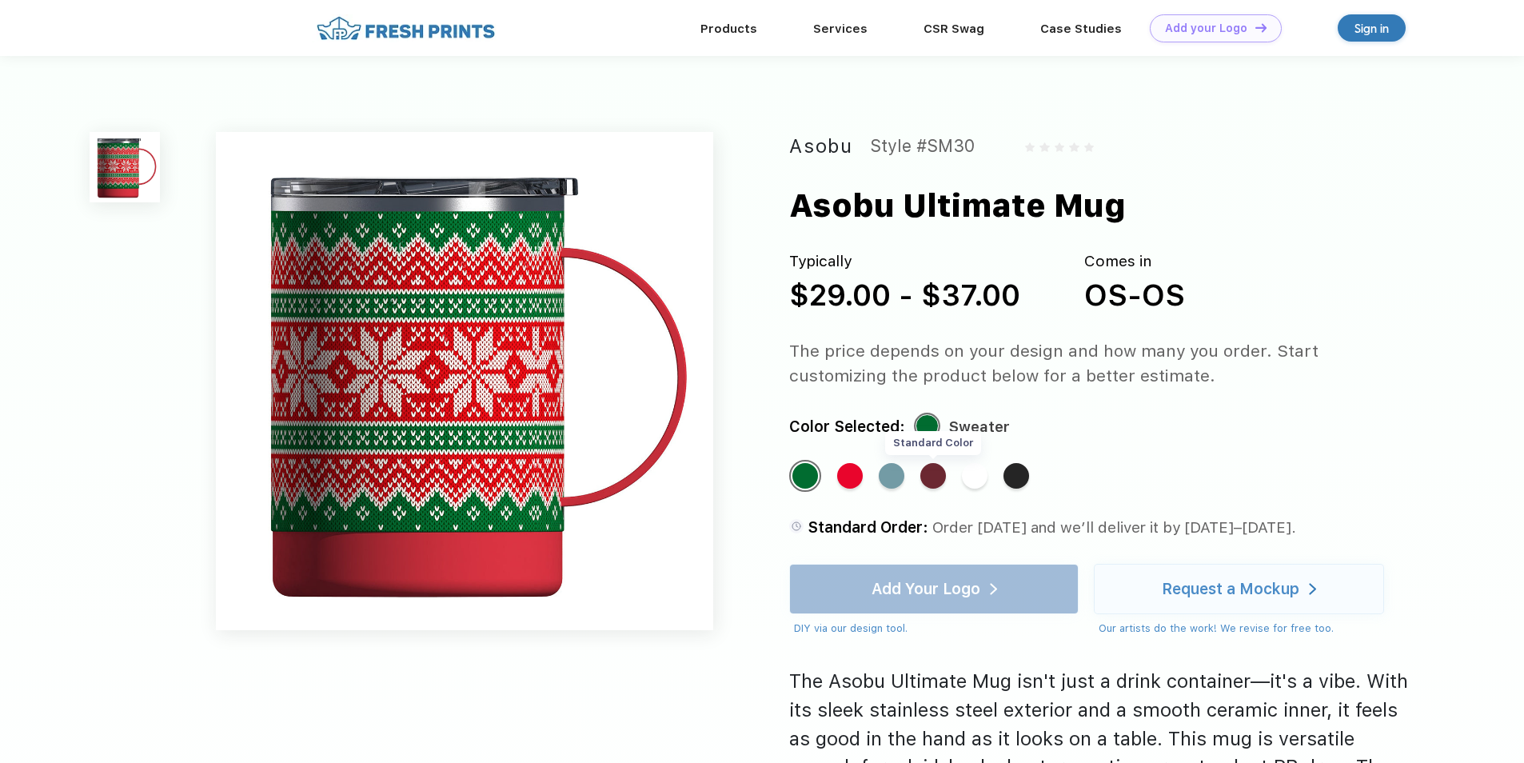
click at [935, 478] on div "Standard Color" at bounding box center [933, 476] width 26 height 26
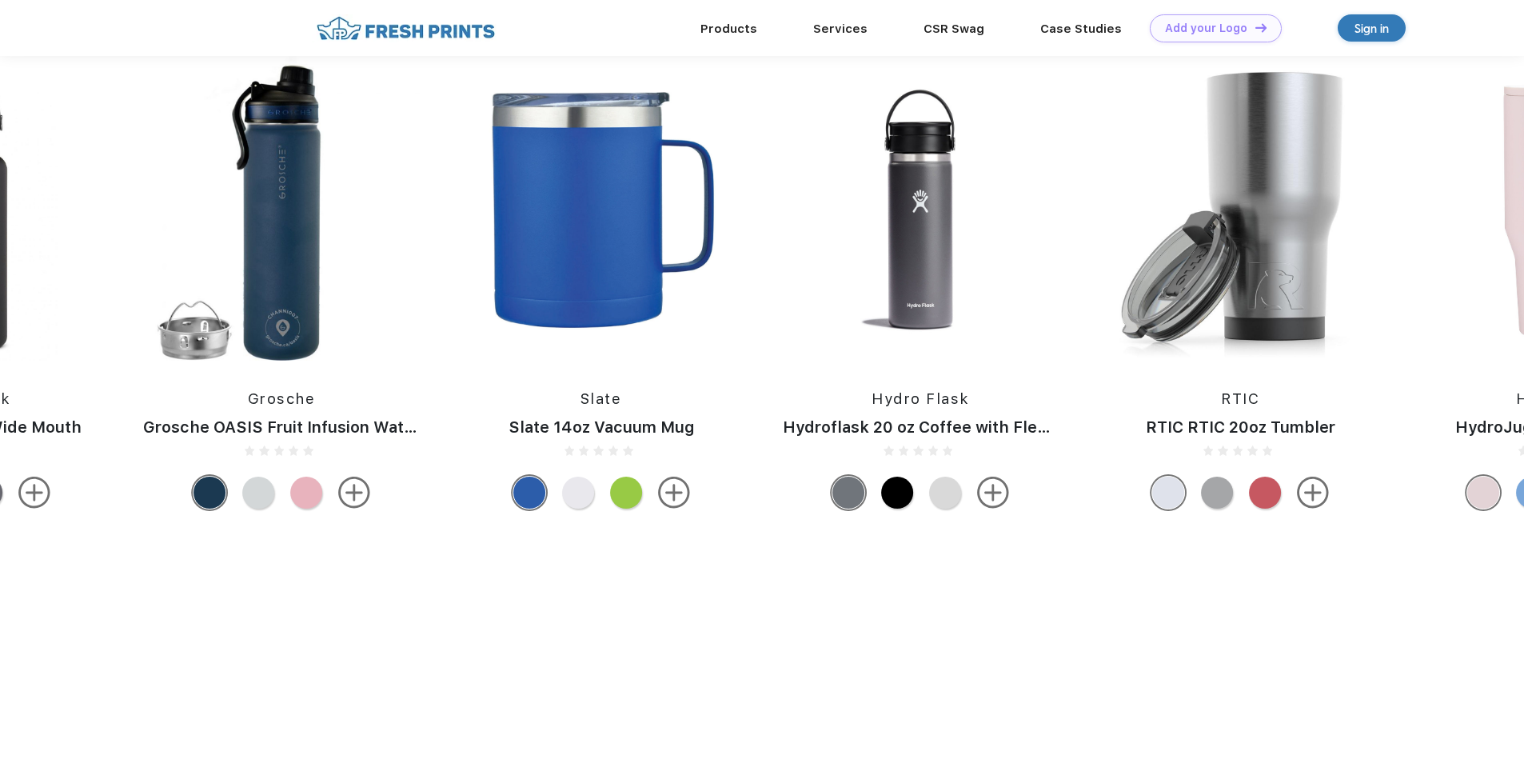
scroll to position [1119, 0]
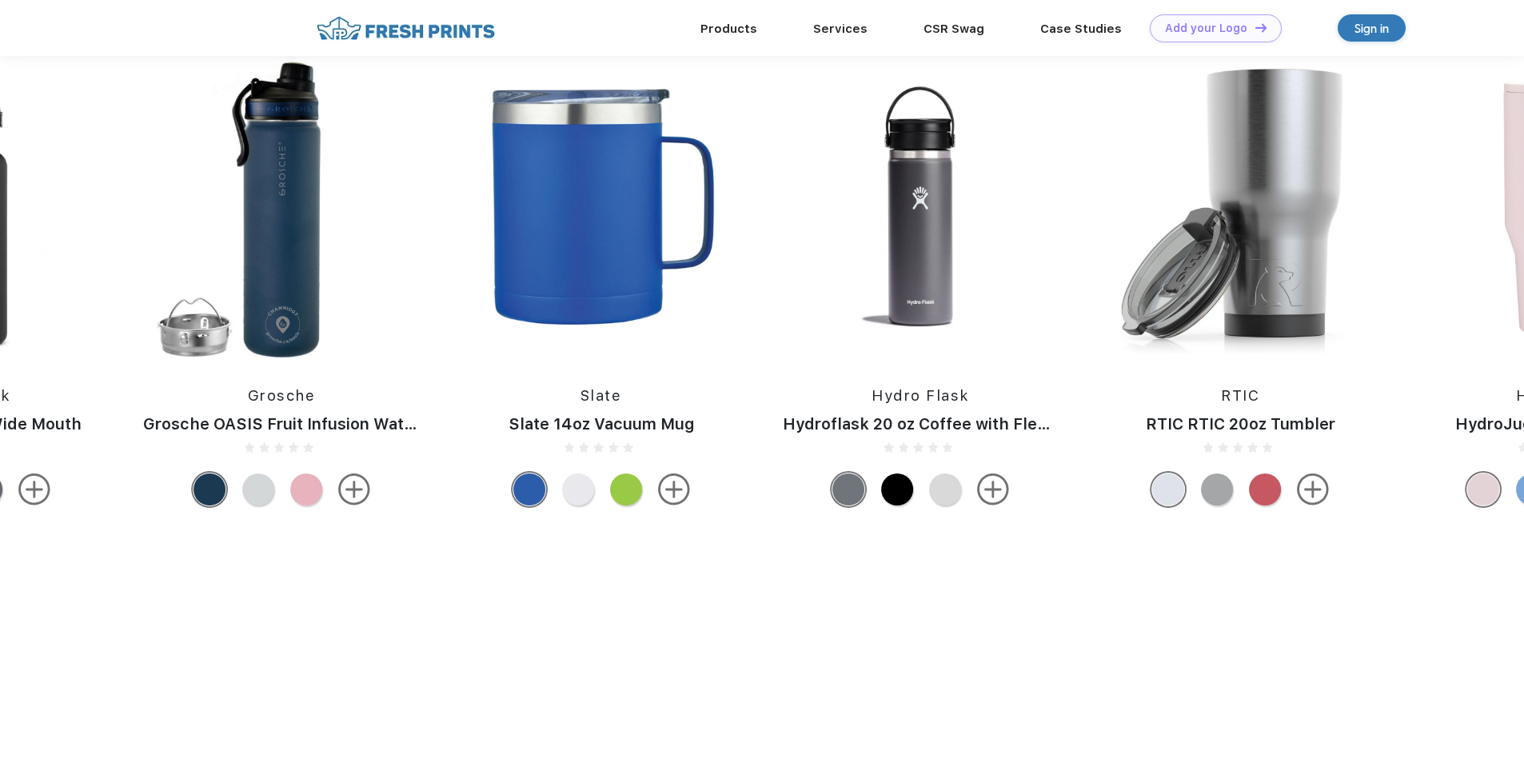
click at [571, 490] on div at bounding box center [578, 489] width 32 height 32
click at [572, 491] on div at bounding box center [577, 489] width 34 height 34
click at [600, 254] on img at bounding box center [601, 205] width 299 height 305
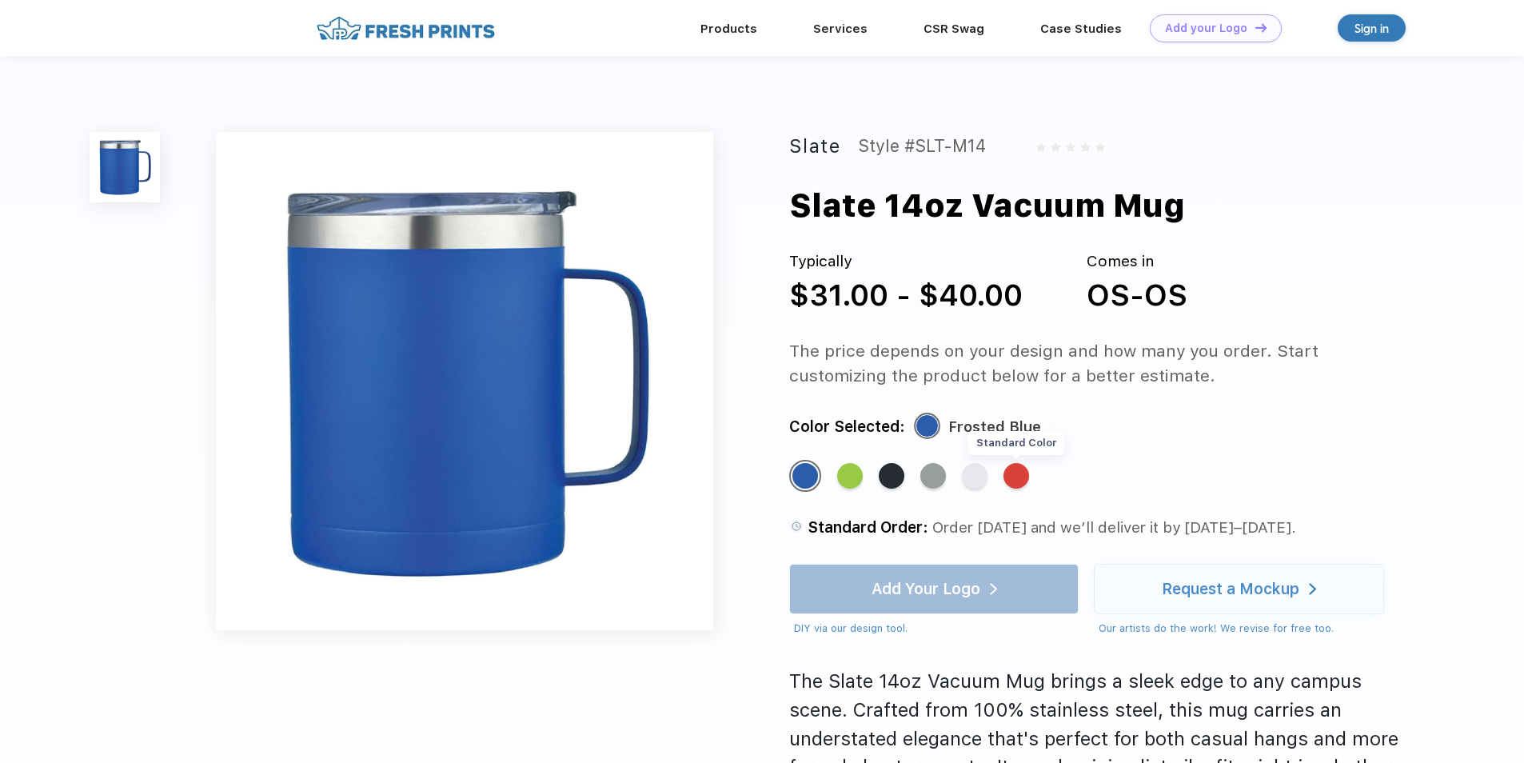
click at [1017, 473] on div "Standard Color" at bounding box center [1016, 476] width 26 height 26
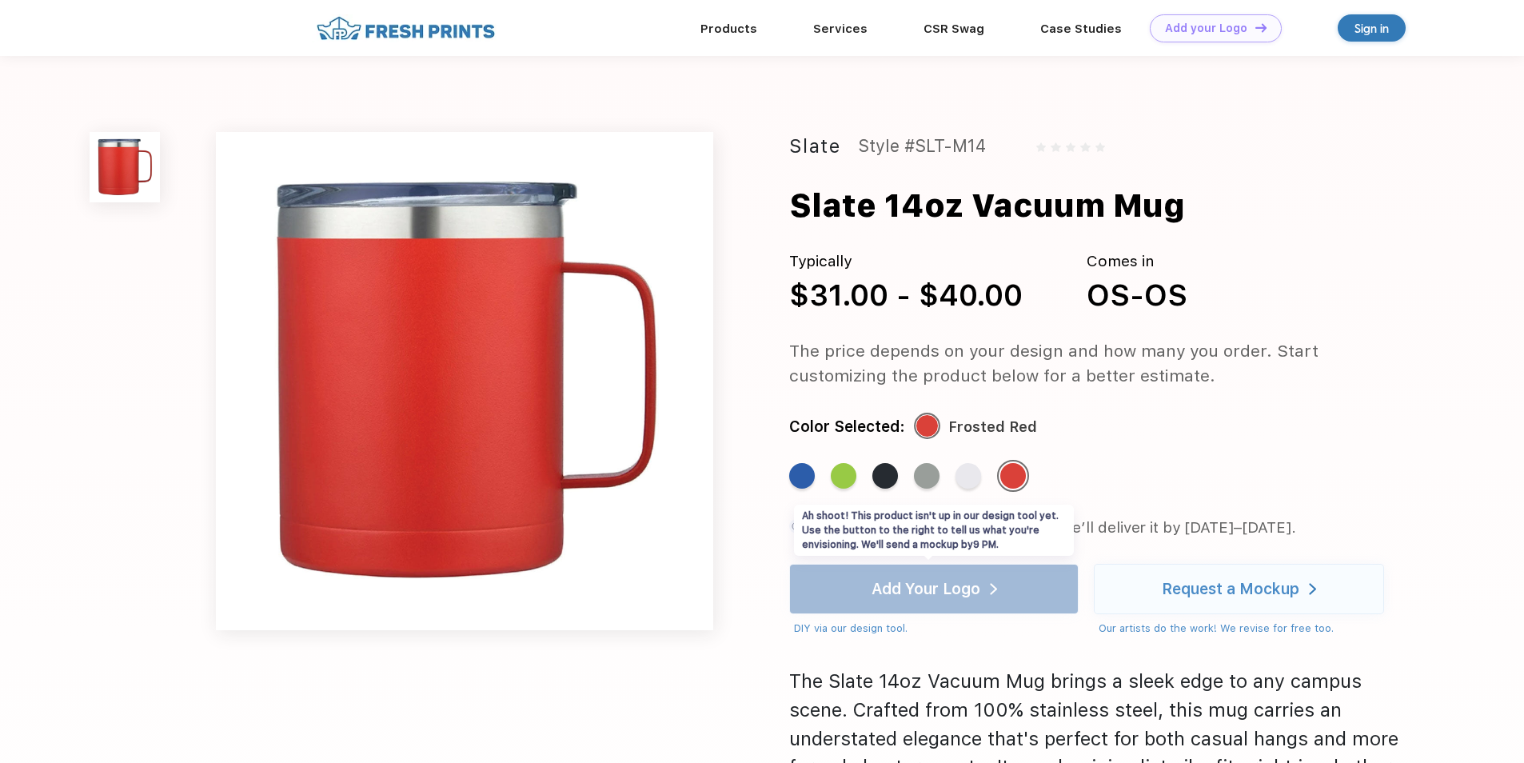
click at [979, 600] on div "Add Your Logo DIY via our design tool. Ah shoot! This product isn't up in our d…" at bounding box center [933, 600] width 289 height 73
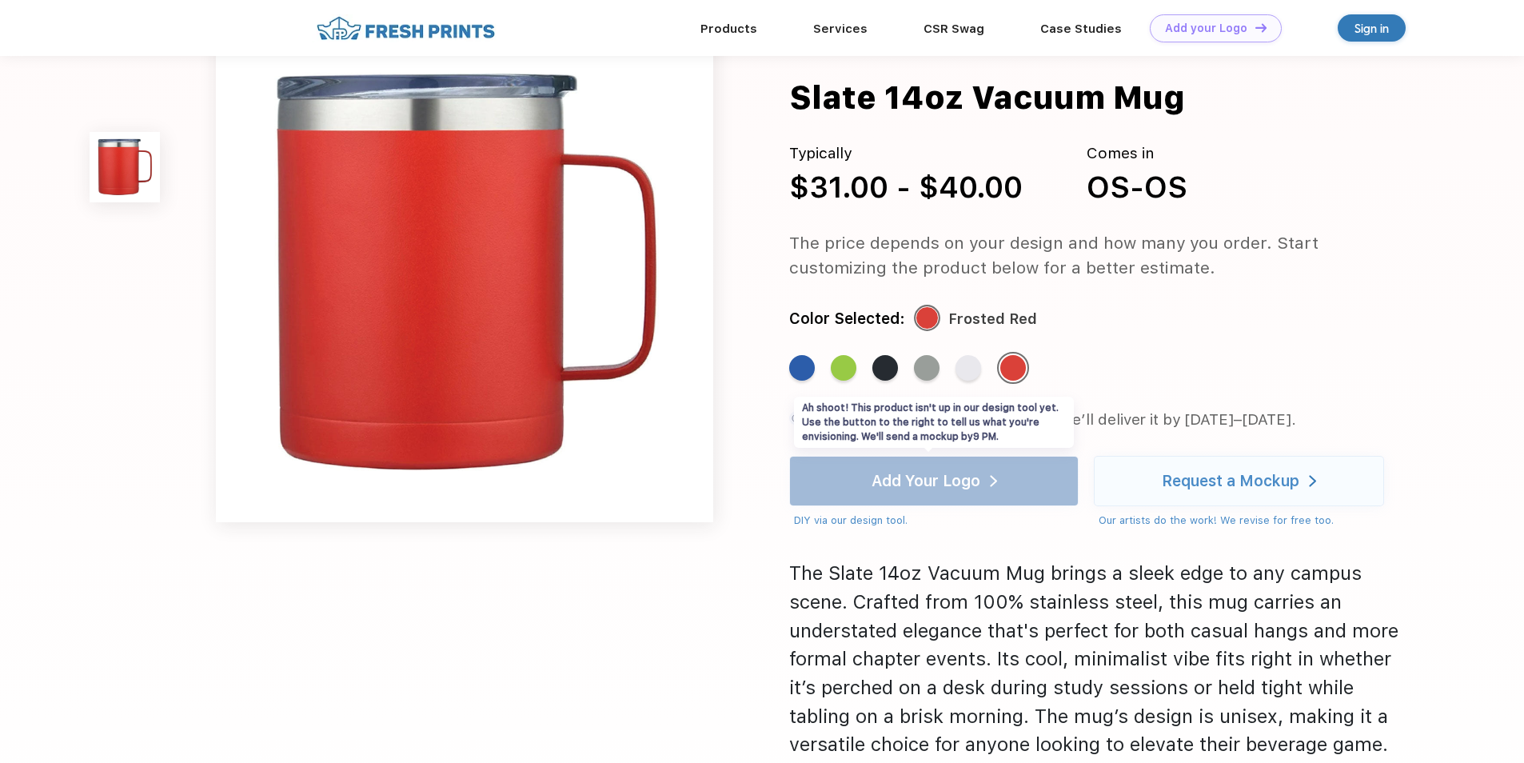
scroll to position [80, 0]
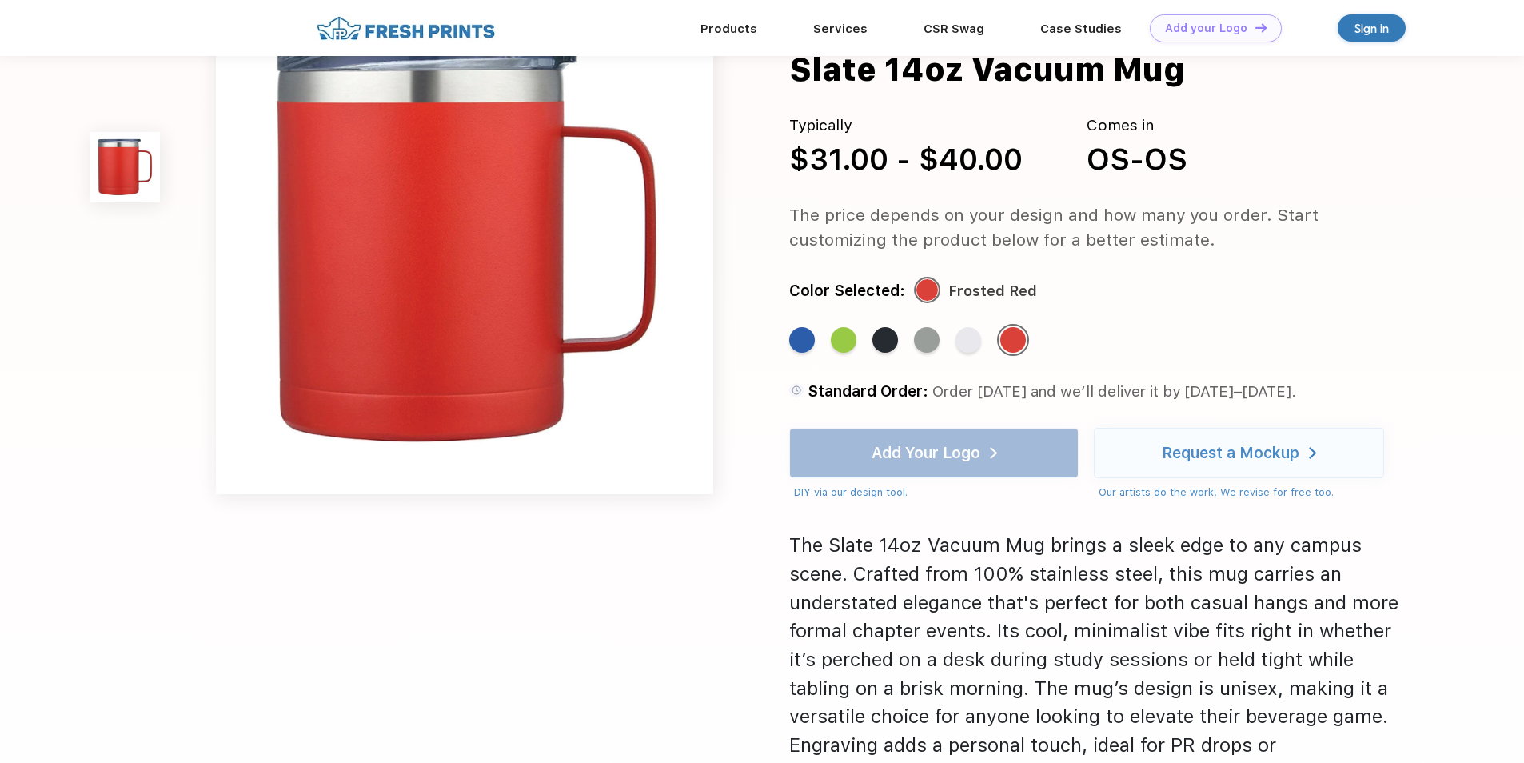
click at [1488, 395] on div "Slate Style #SLT-M14 Slate 14oz Vacuum Mug Typically $31.00 - $40.00 Comes in O…" at bounding box center [762, 406] width 1524 height 973
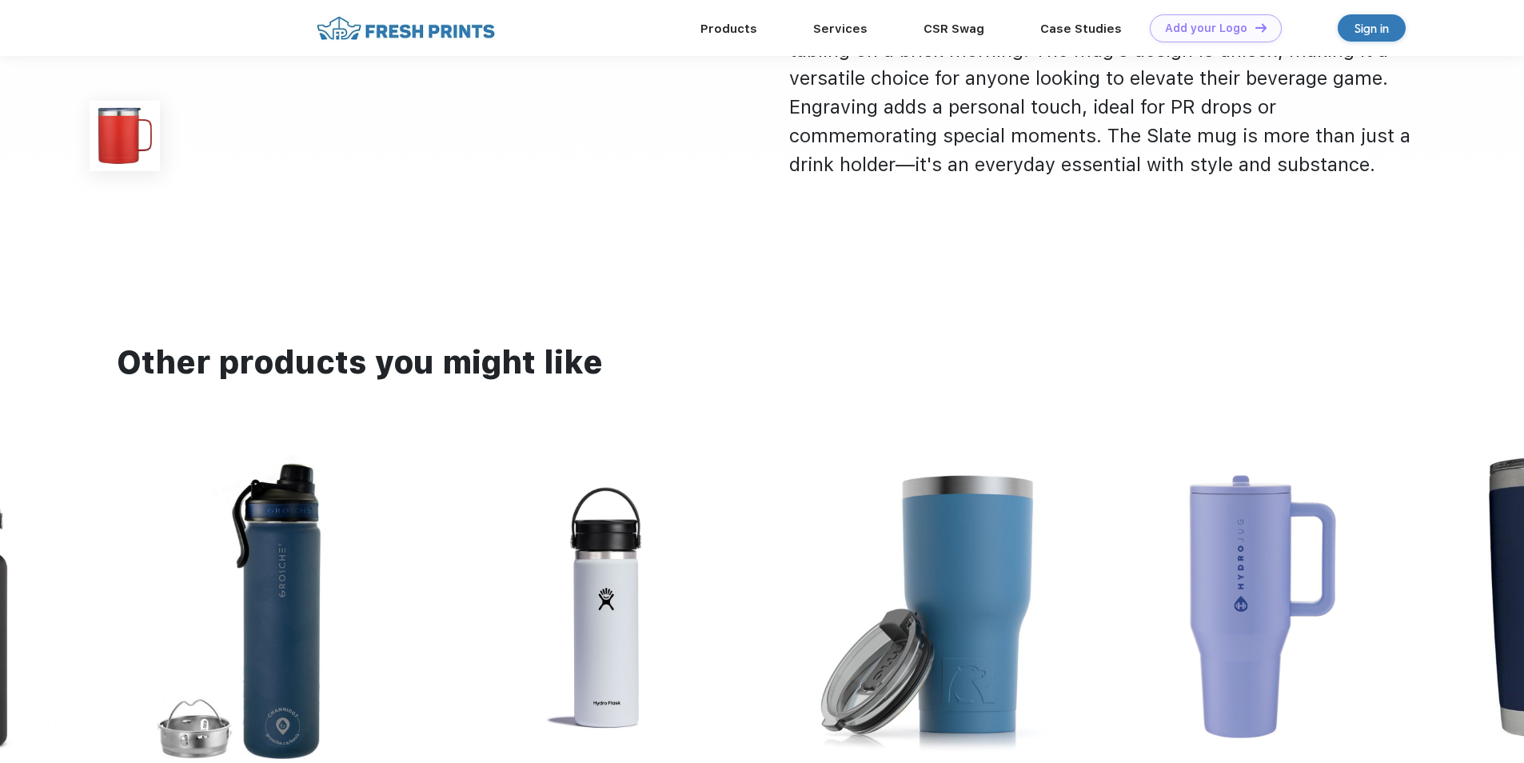
scroll to position [720, 0]
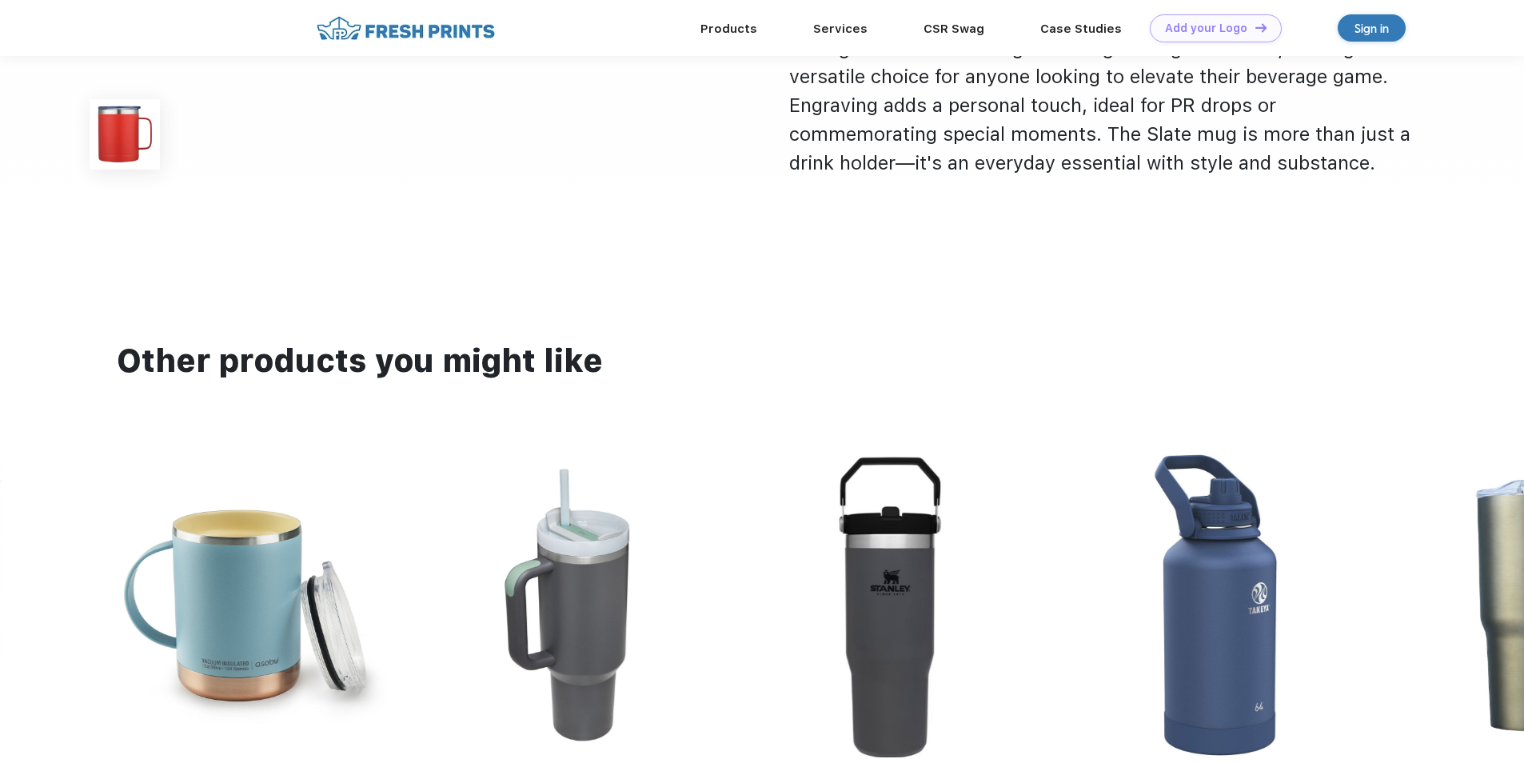
drag, startPoint x: 1477, startPoint y: 533, endPoint x: 1160, endPoint y: 492, distance: 320.1
click at [1160, 492] on div "[PERSON_NAME] IceFlow Flip Straw 30oz Tumbler [PERSON_NAME] Active 64 oz Stainl…" at bounding box center [356, 683] width 7121 height 461
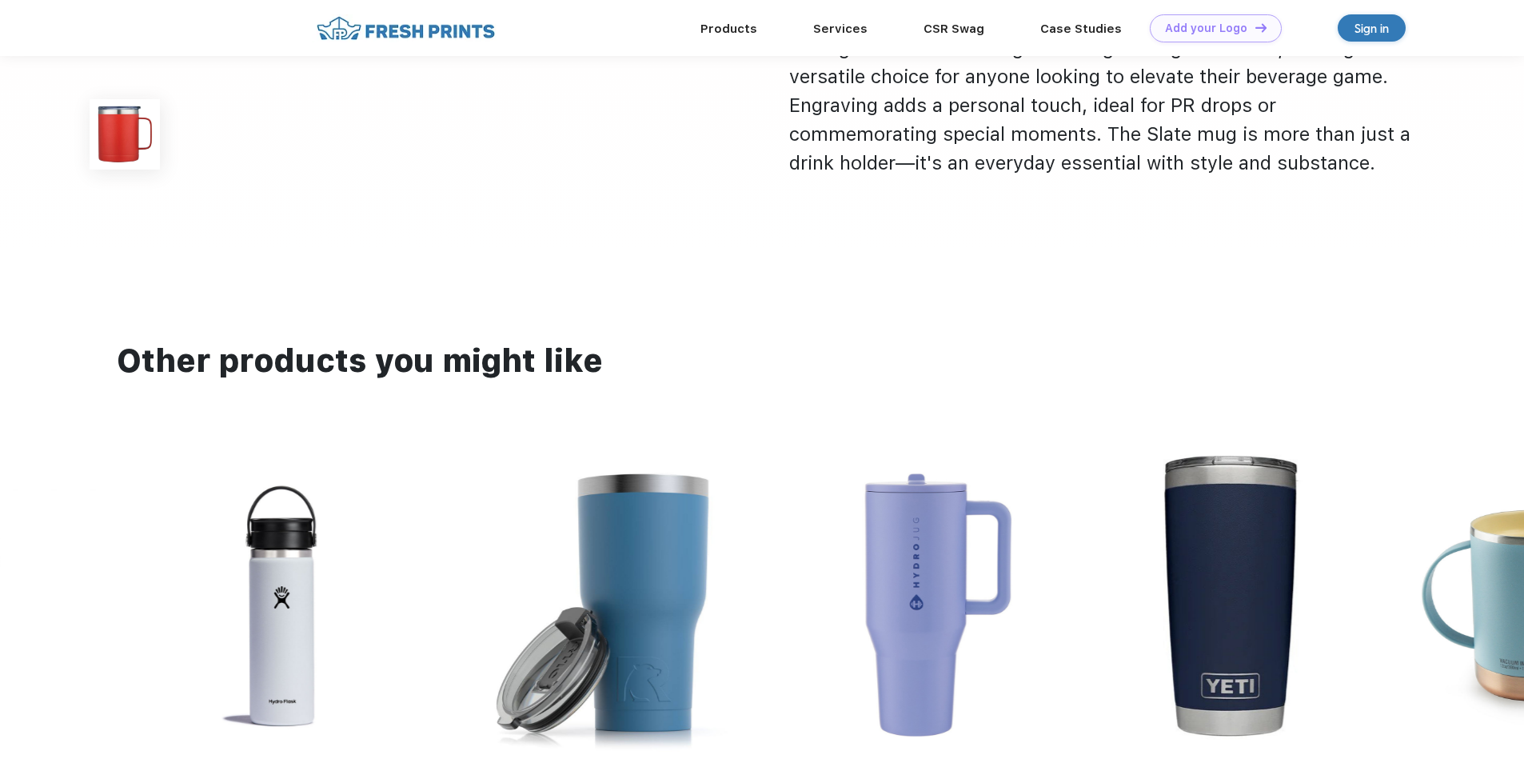
drag, startPoint x: 243, startPoint y: 600, endPoint x: 1531, endPoint y: 555, distance: 1288.8
click at [1523, 555] on html "Products Services CSR Swag Case Studies Natural Light Newman's Own Add your Log…" at bounding box center [762, 419] width 1524 height 2279
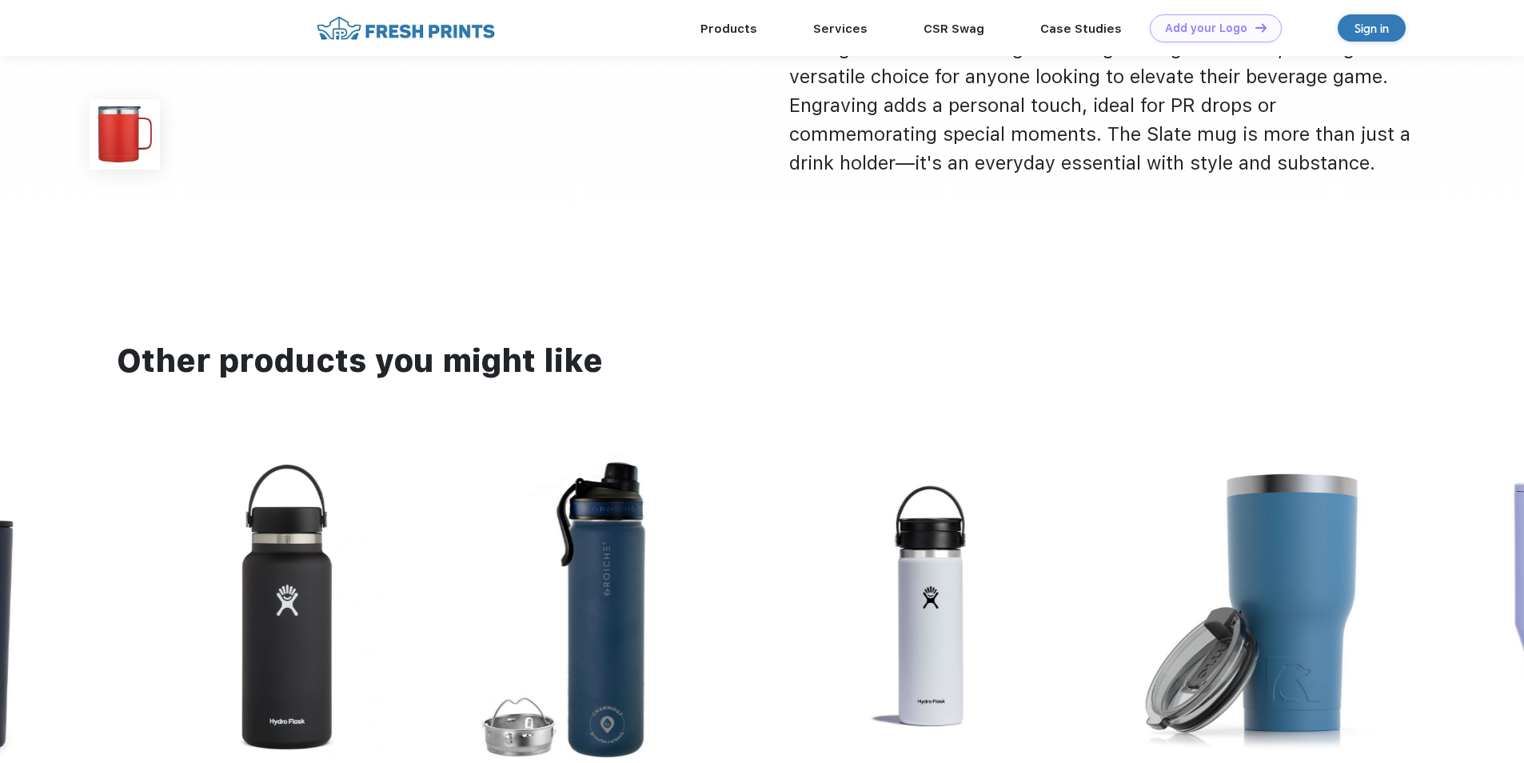
drag, startPoint x: 304, startPoint y: 604, endPoint x: 1525, endPoint y: 574, distance: 1221.2
click at [1523, 574] on html "Products Services CSR Swag Case Studies Natural Light Newman's Own Add your Log…" at bounding box center [762, 419] width 1524 height 2279
click at [133, 134] on img at bounding box center [125, 134] width 70 height 70
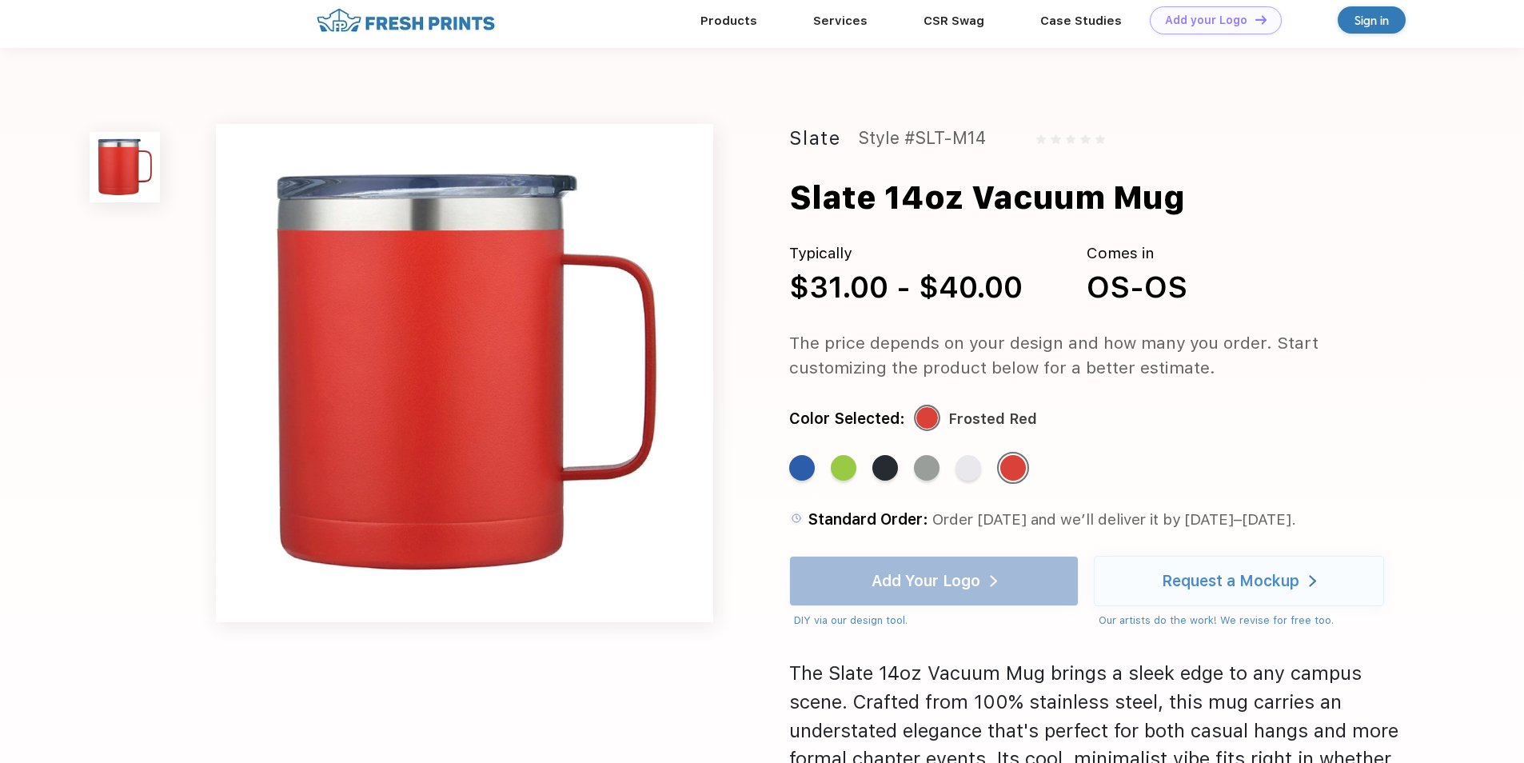
scroll to position [0, 0]
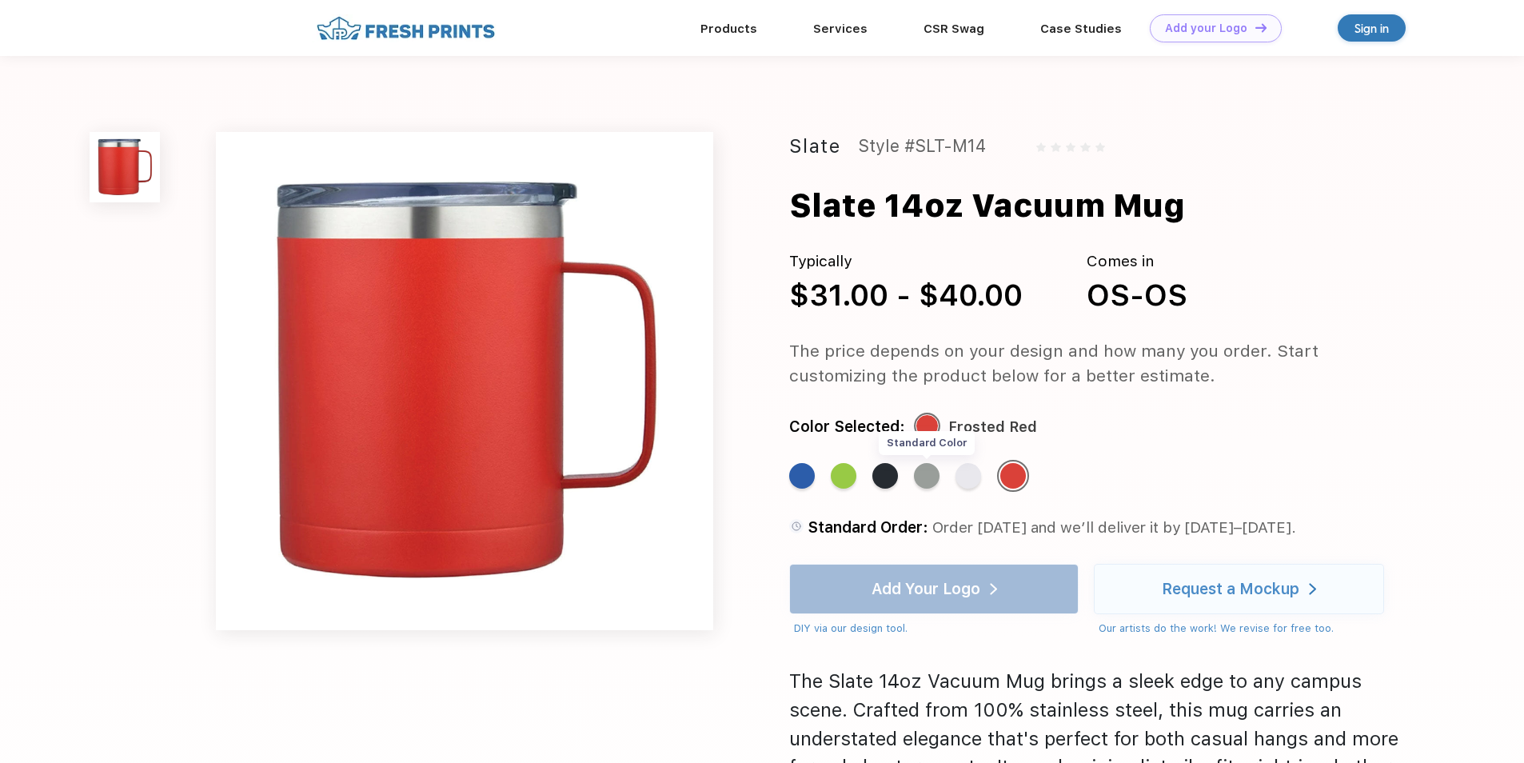
click at [938, 478] on div "Standard Color" at bounding box center [927, 476] width 26 height 26
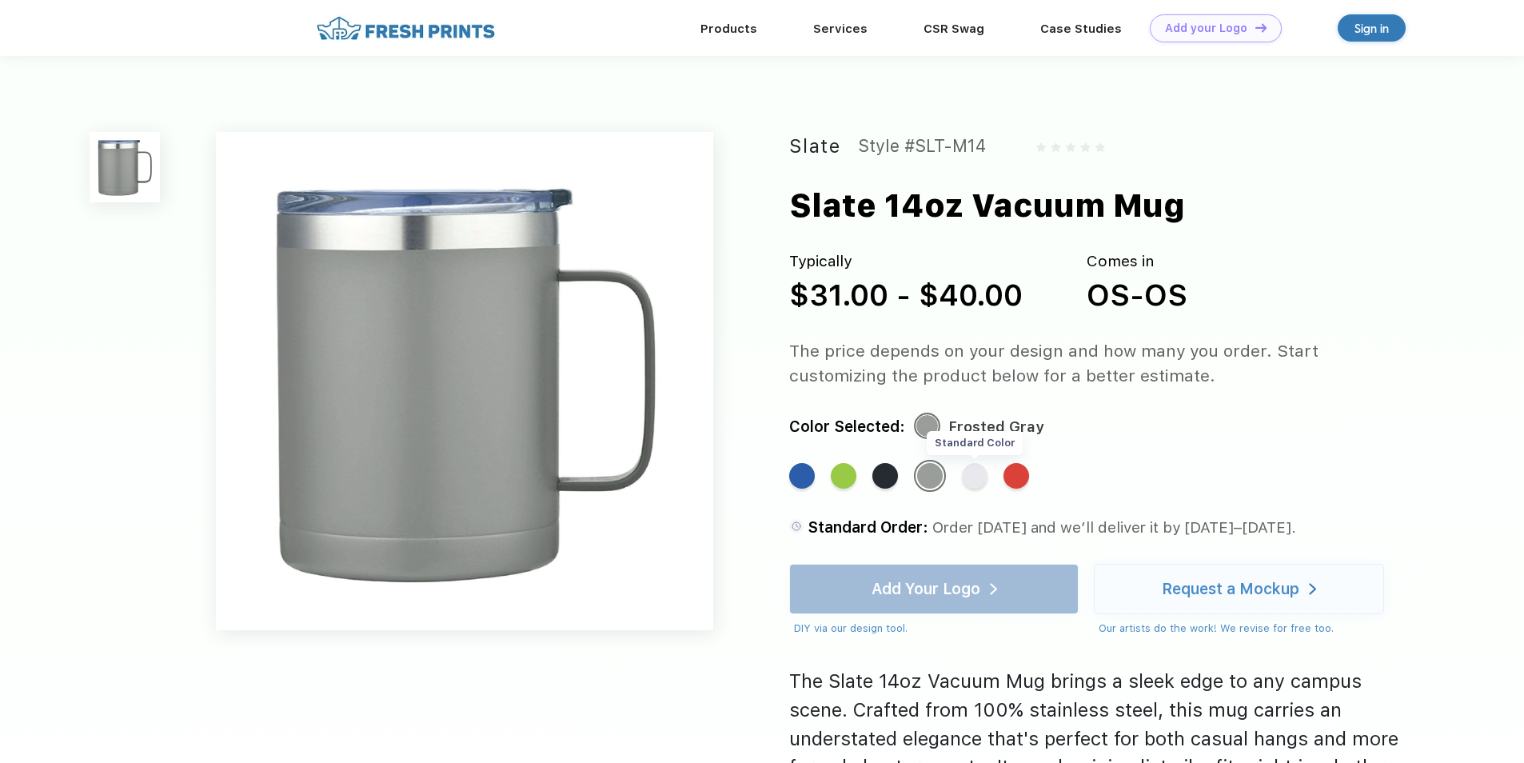
click at [982, 478] on div "Standard Color" at bounding box center [975, 476] width 26 height 26
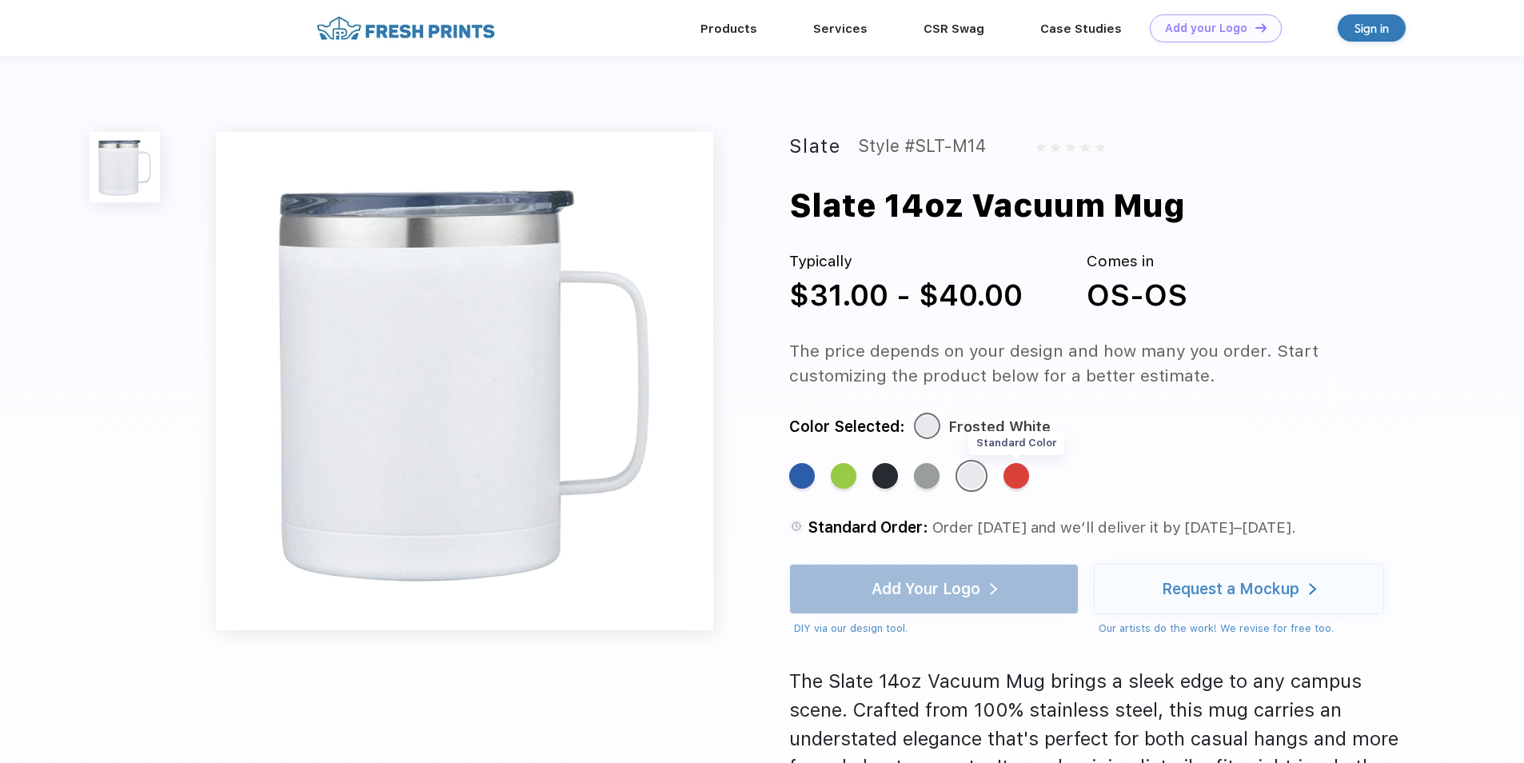
click at [1025, 481] on div "Standard Color" at bounding box center [1016, 476] width 26 height 26
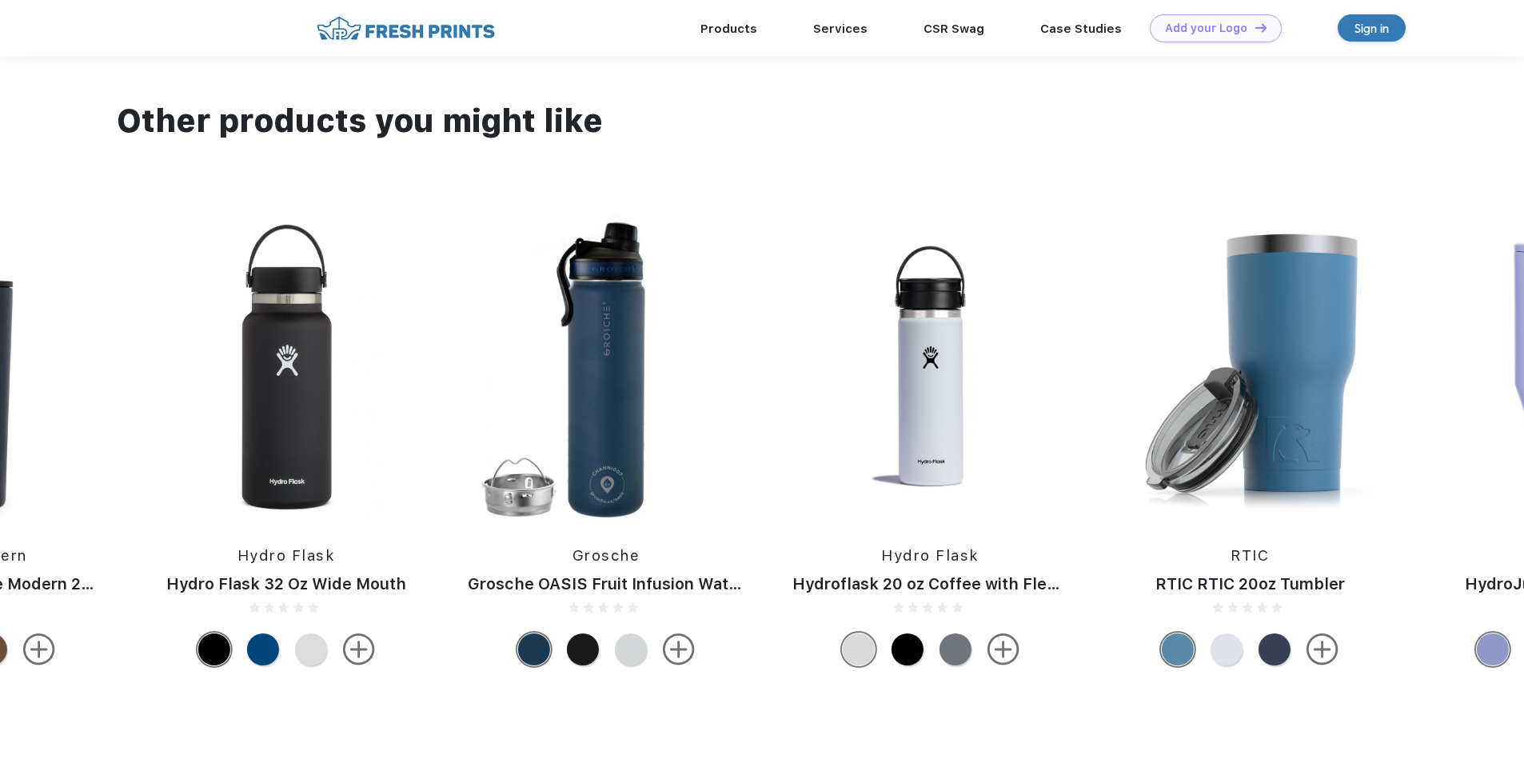
scroll to position [1039, 0]
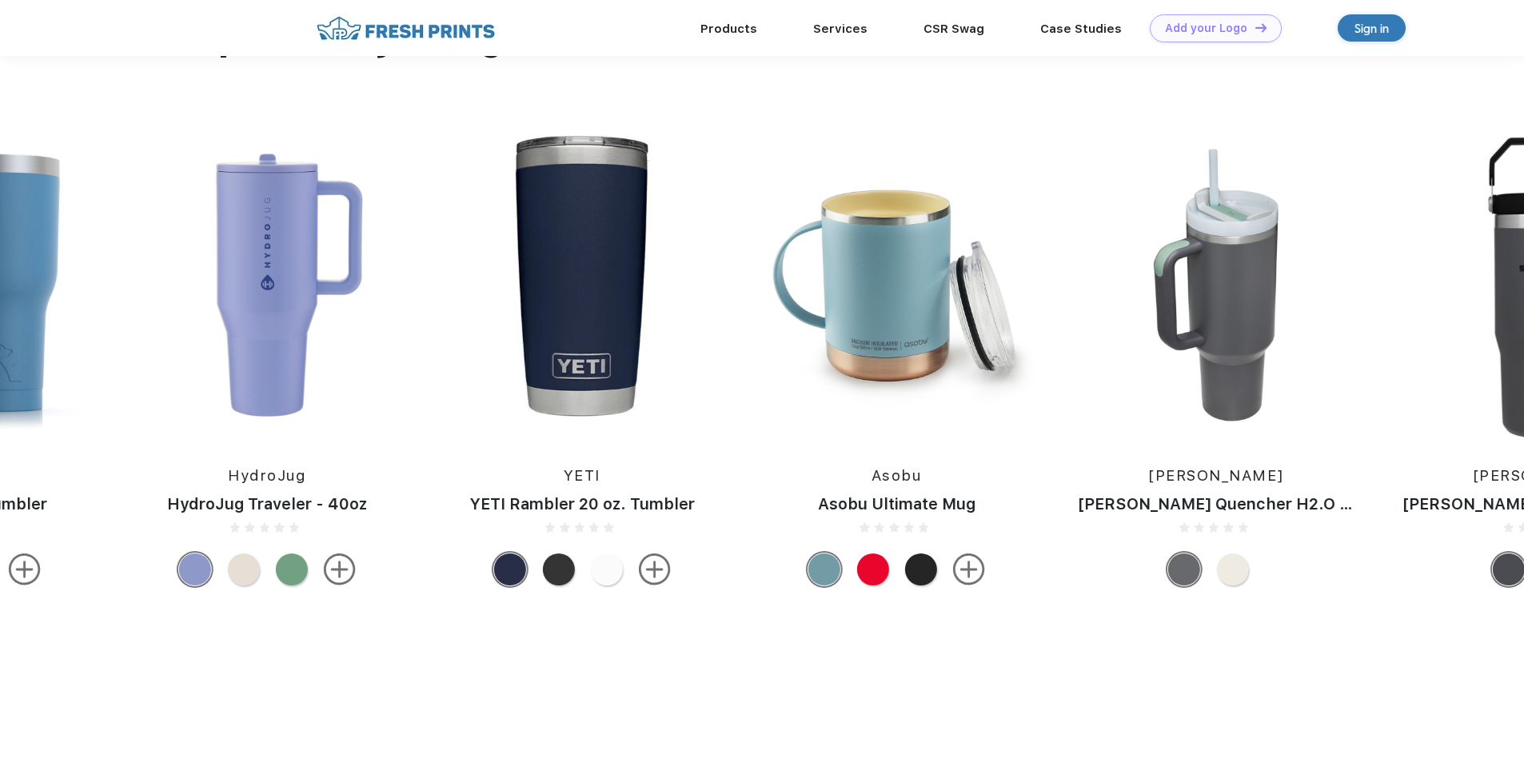
drag, startPoint x: 1065, startPoint y: 421, endPoint x: -3, endPoint y: 321, distance: 1072.7
click at [0, 321] on html "Products Services CSR Swag Case Studies Natural Light Newman's Own Add your Log…" at bounding box center [762, 100] width 1524 height 2279
click at [878, 334] on img at bounding box center [896, 285] width 299 height 305
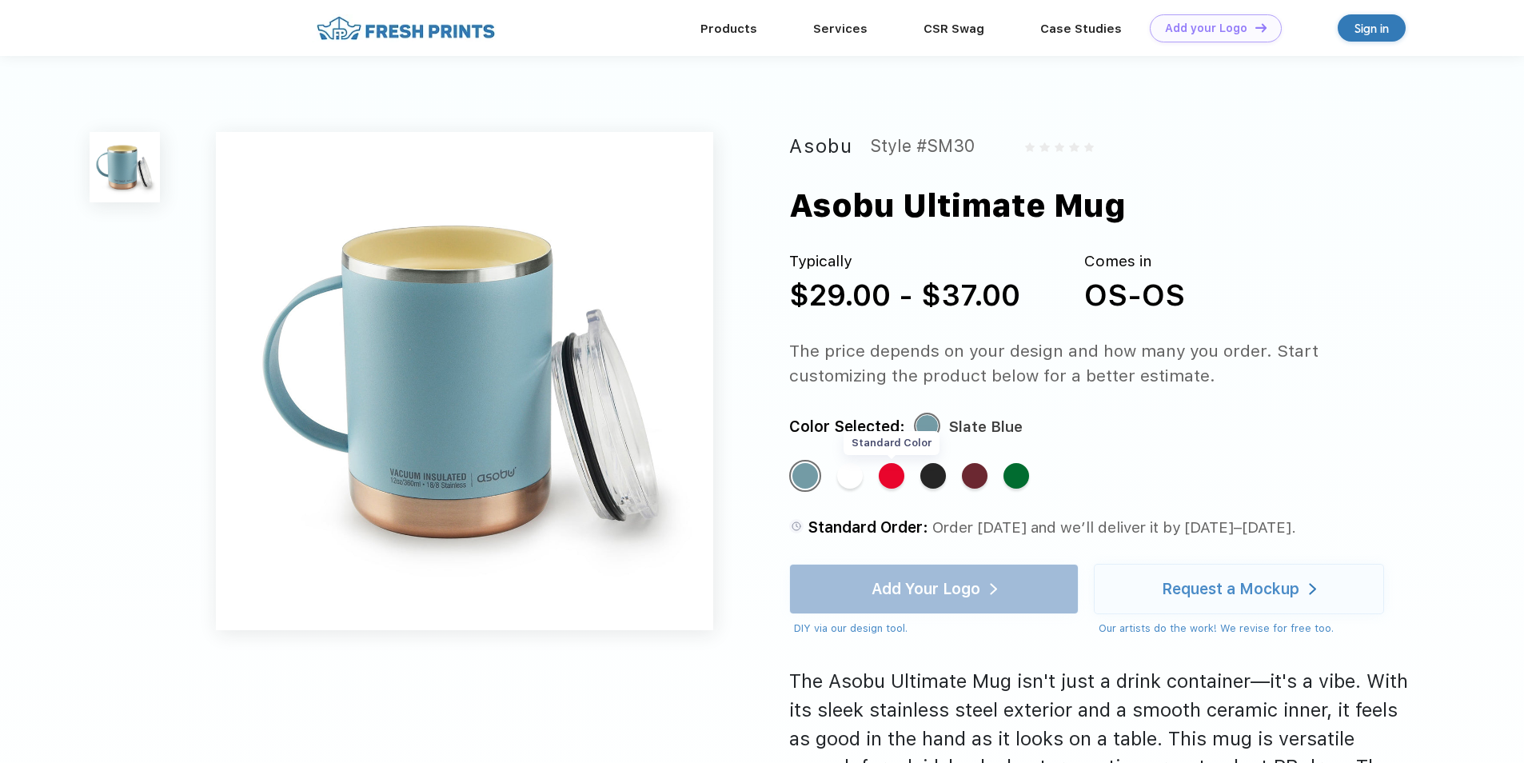
click at [899, 473] on div "Standard Color" at bounding box center [892, 476] width 26 height 26
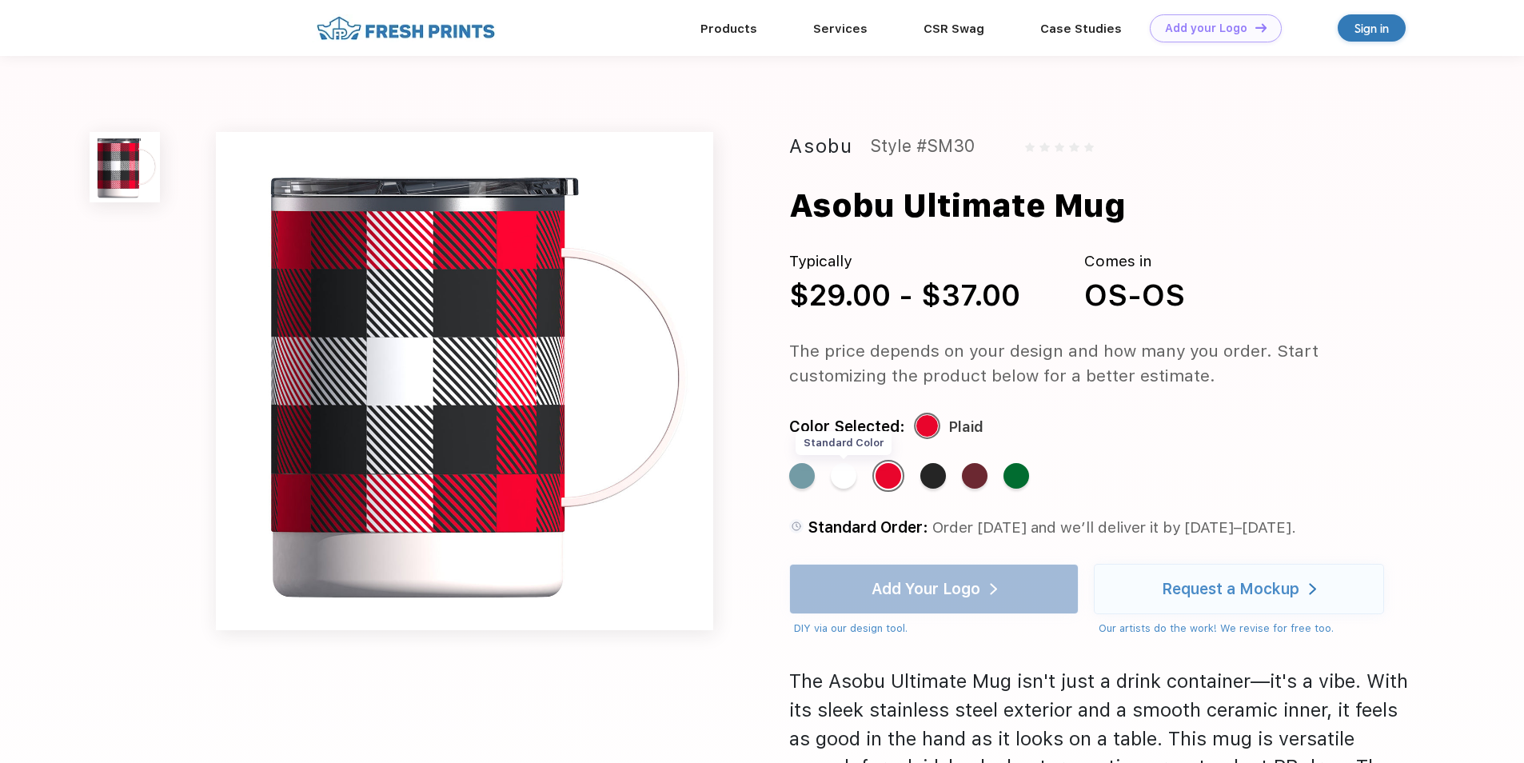
click at [855, 481] on div "Standard Color" at bounding box center [844, 476] width 26 height 26
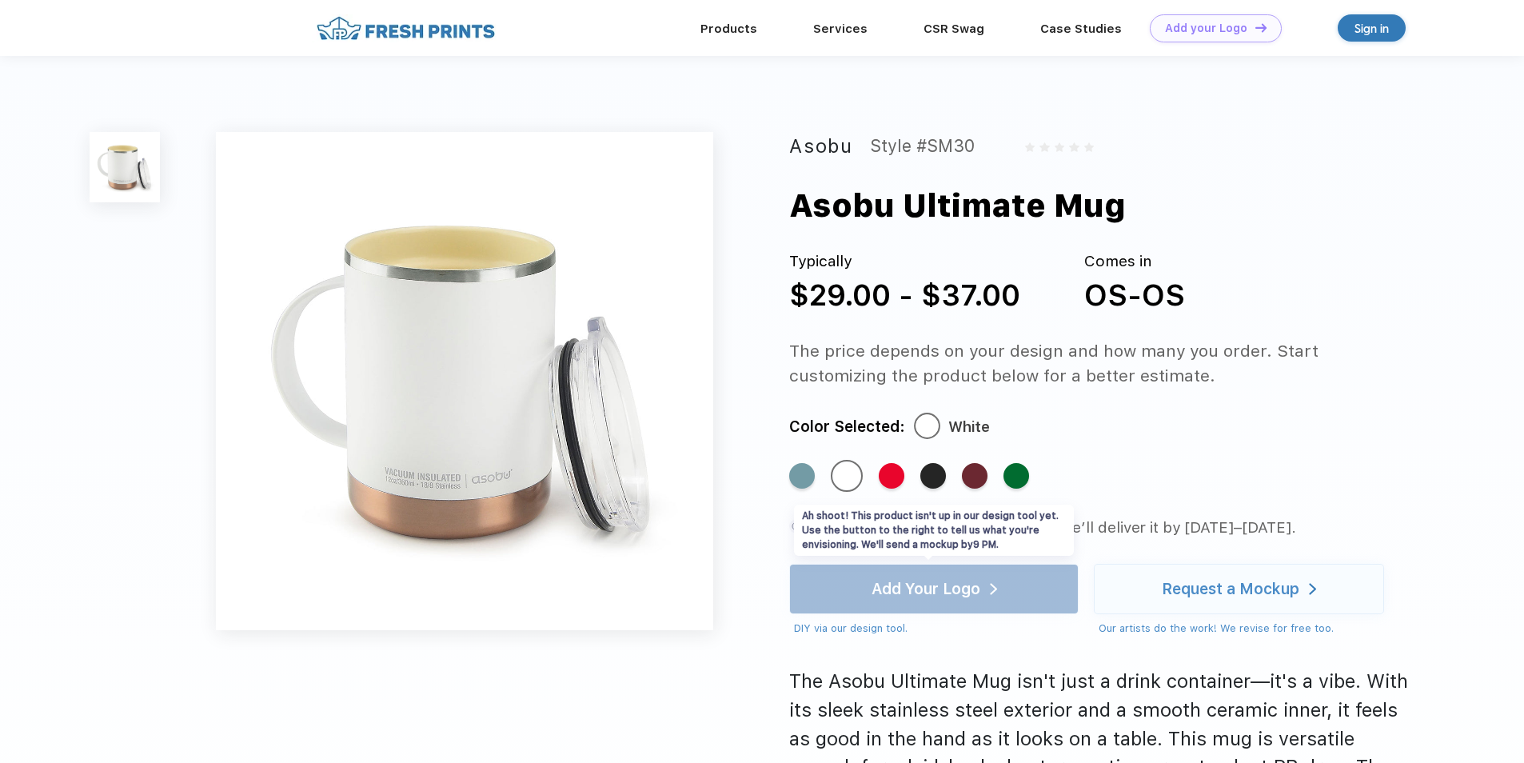
click at [953, 596] on div "Add Your Logo DIY via our design tool. Ah shoot! This product isn't up in our d…" at bounding box center [933, 600] width 289 height 73
click at [1180, 437] on div "Color Selected: White" at bounding box center [1101, 426] width 624 height 25
click at [732, 31] on link "Products" at bounding box center [728, 28] width 57 height 14
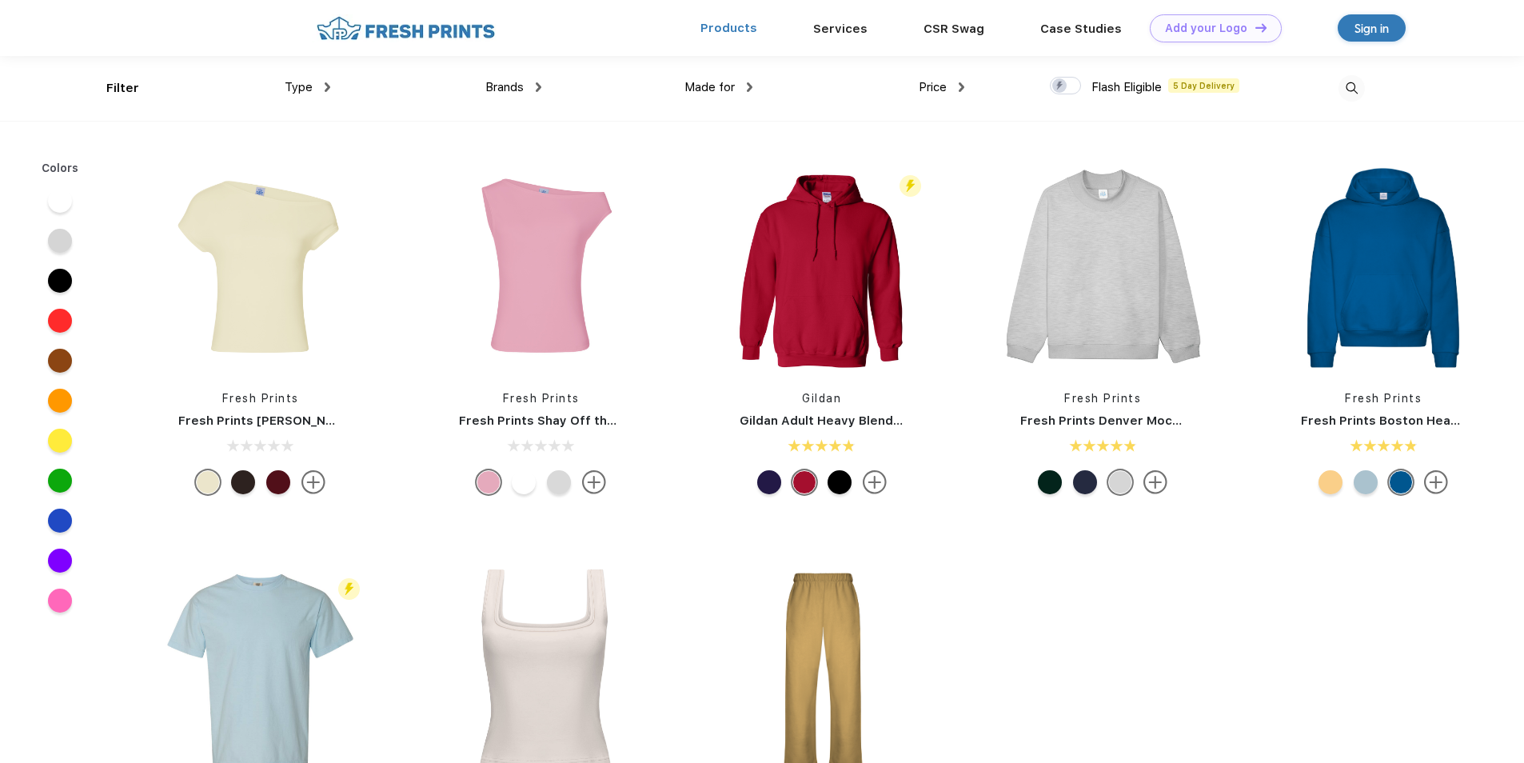
scroll to position [1, 0]
click at [134, 90] on div "Type Shirts Sweaters Bottoms Accessories Hats Tanks Jackets Jerseys Polos" at bounding box center [223, 87] width 211 height 65
click at [127, 90] on div "Type Shirts Sweaters Bottoms Accessories Hats Tanks Jackets Jerseys Polos" at bounding box center [223, 87] width 211 height 65
click at [320, 89] on div "Type" at bounding box center [308, 87] width 46 height 18
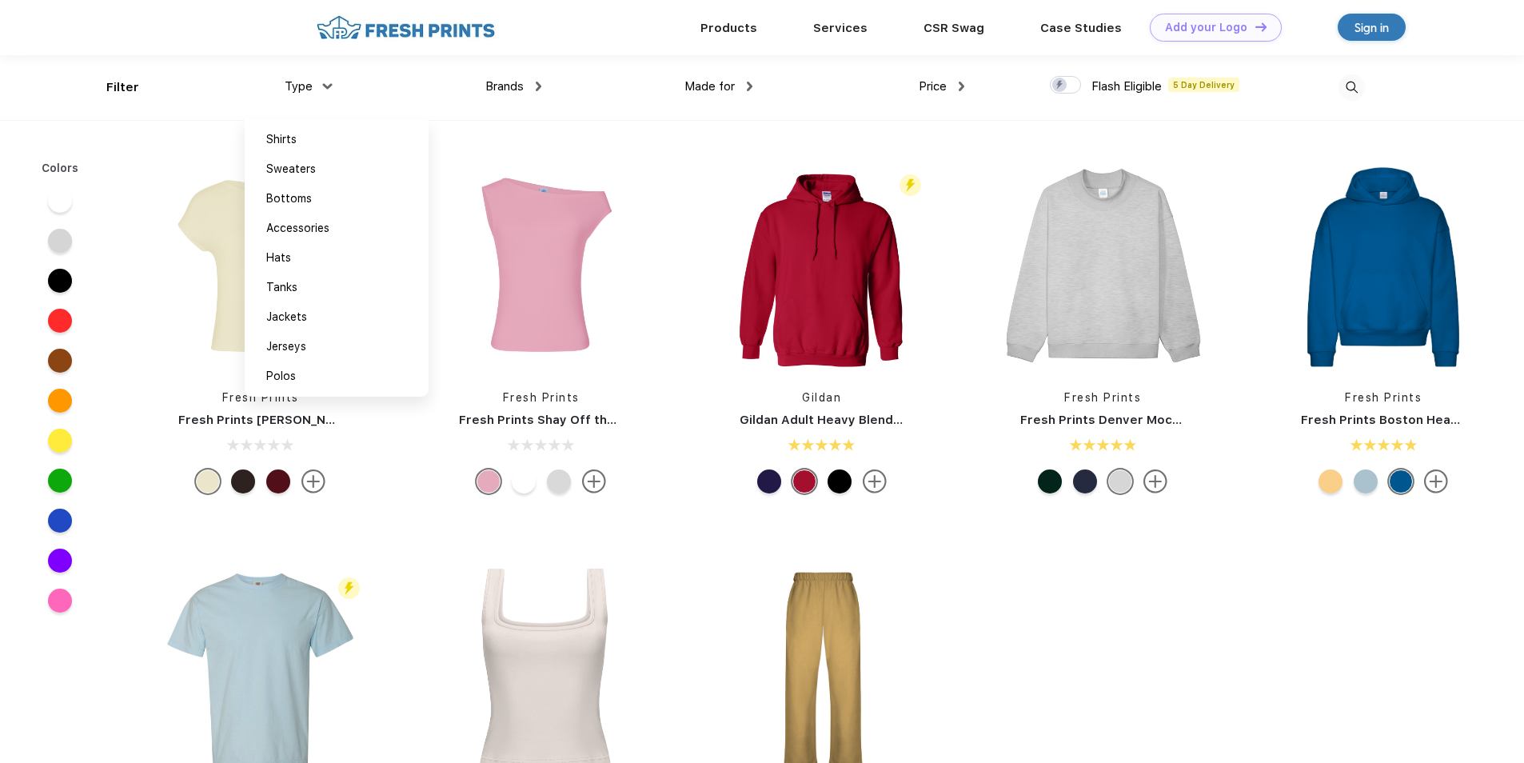
click at [529, 89] on div "Brands" at bounding box center [513, 87] width 56 height 18
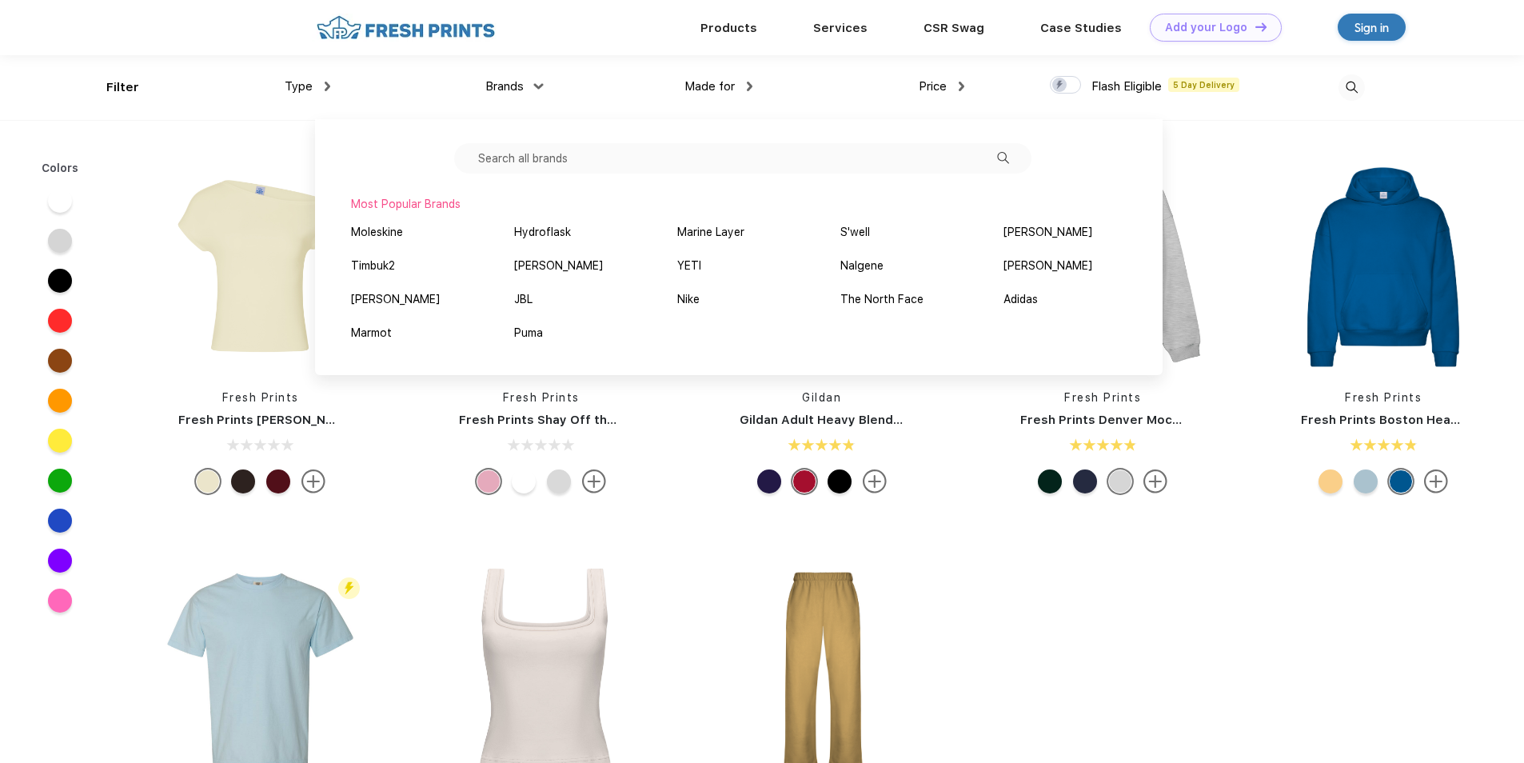
click at [748, 86] on img at bounding box center [750, 87] width 6 height 10
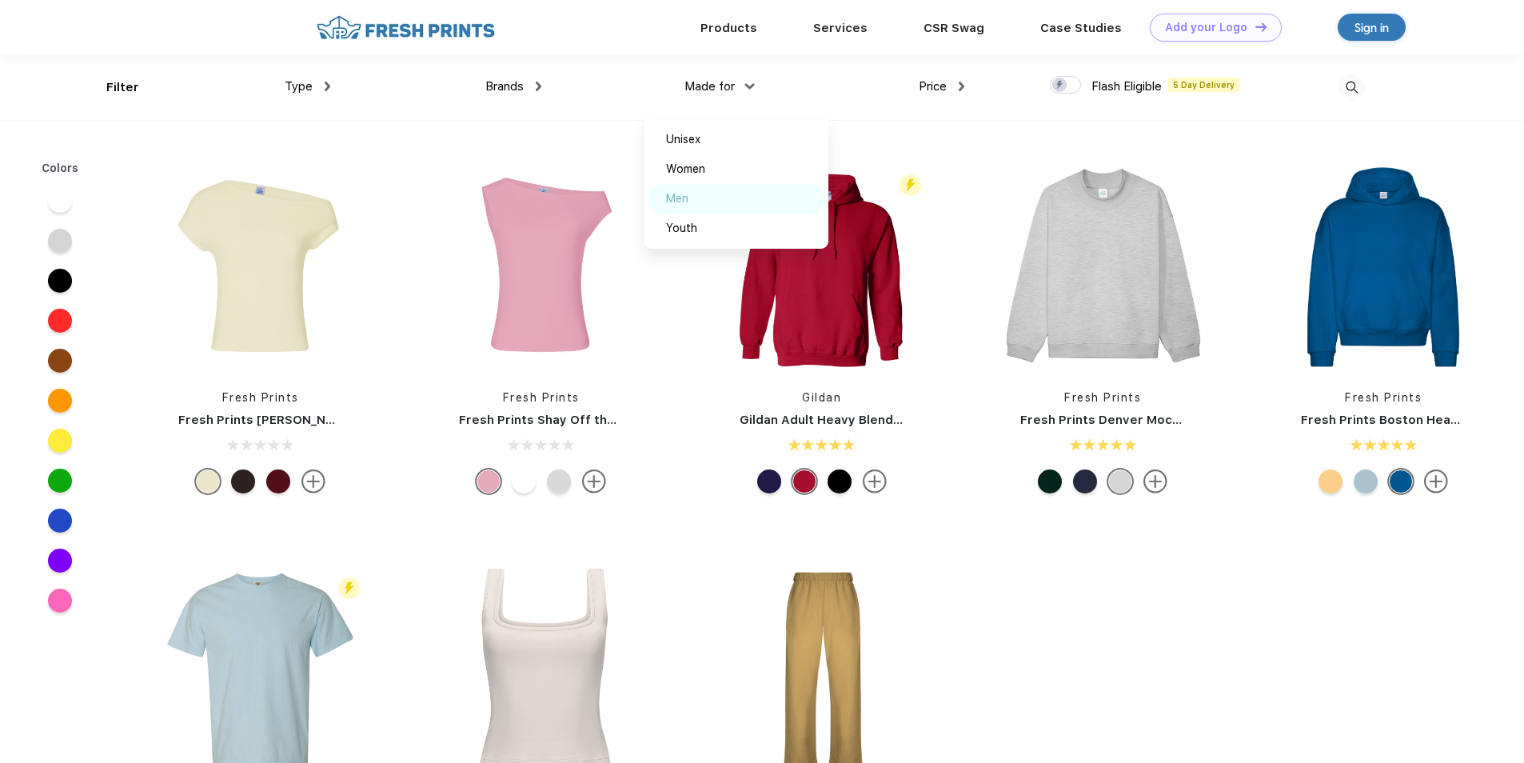
click at [684, 200] on div "Men" at bounding box center [677, 198] width 22 height 17
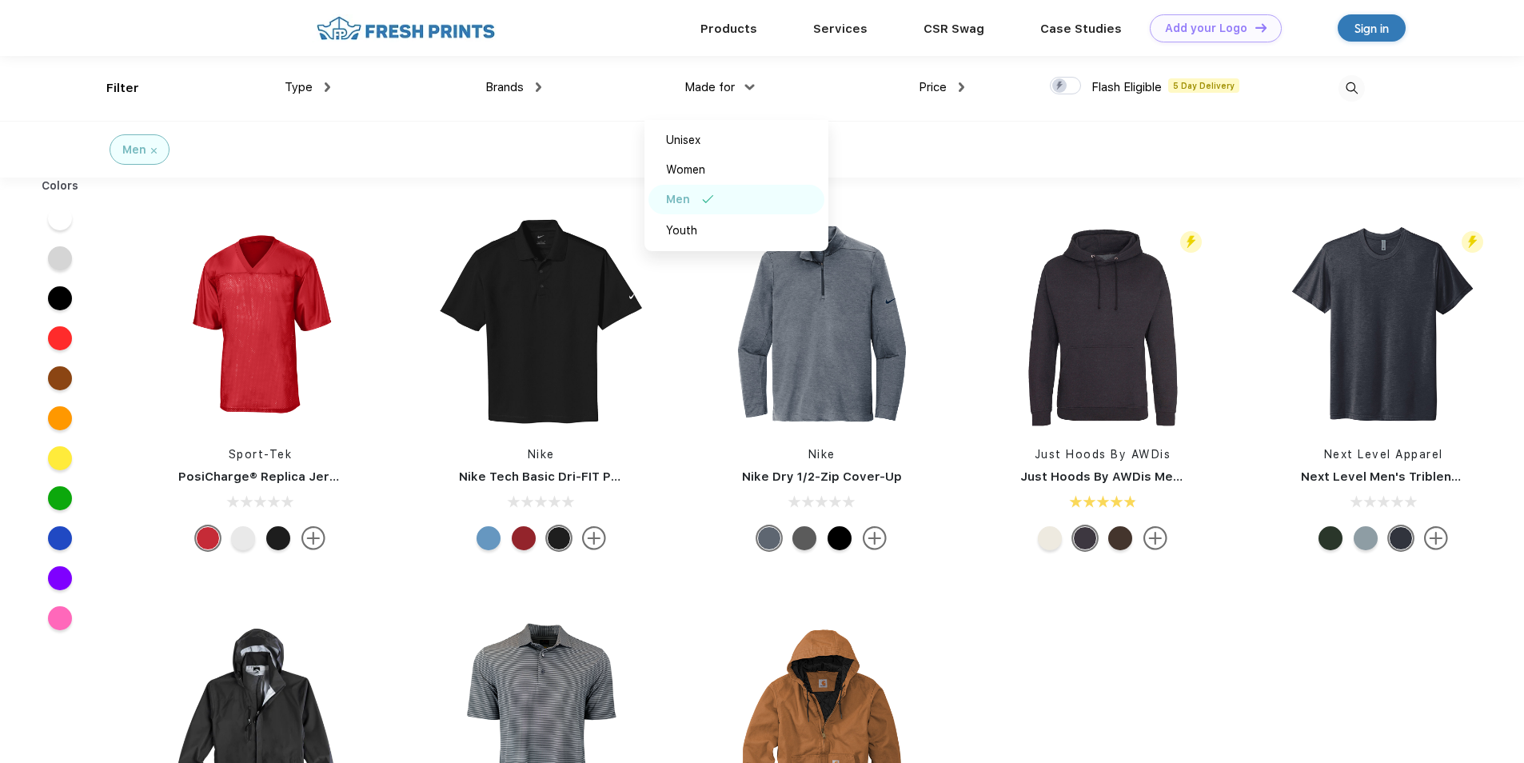
click at [1154, 92] on div at bounding box center [1259, 88] width 211 height 65
click at [959, 82] on img at bounding box center [962, 87] width 6 height 10
click at [756, 106] on div "Price $ $$ $$$" at bounding box center [857, 88] width 211 height 65
click at [953, 26] on link "CSR Swag" at bounding box center [953, 28] width 61 height 14
